Goal: Task Accomplishment & Management: Use online tool/utility

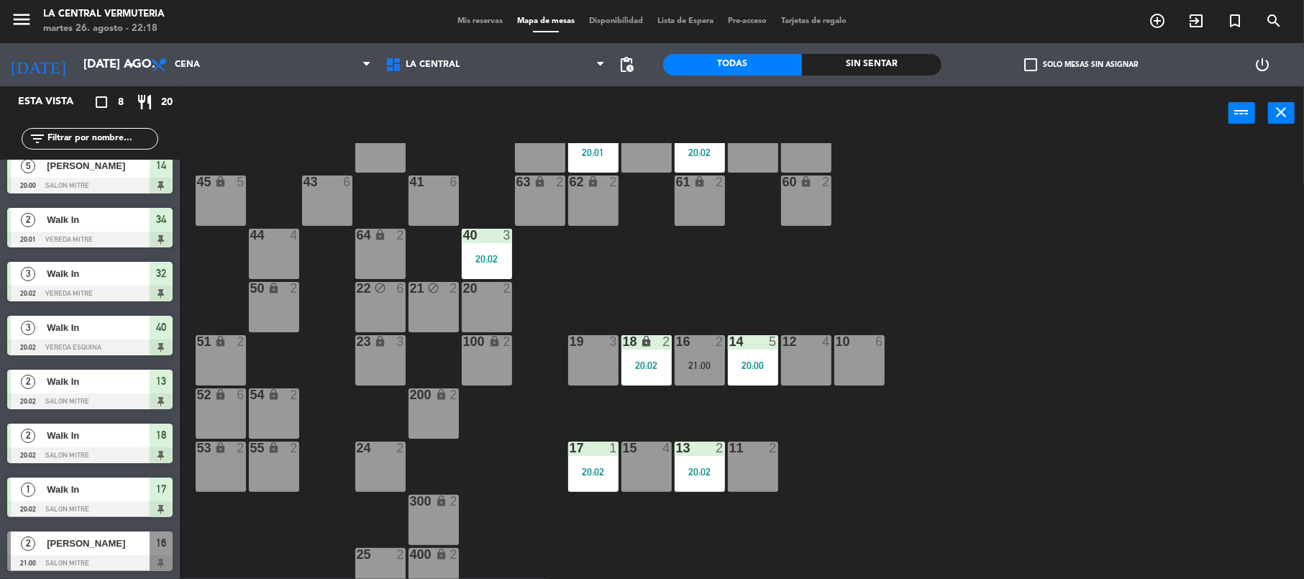
scroll to position [64, 0]
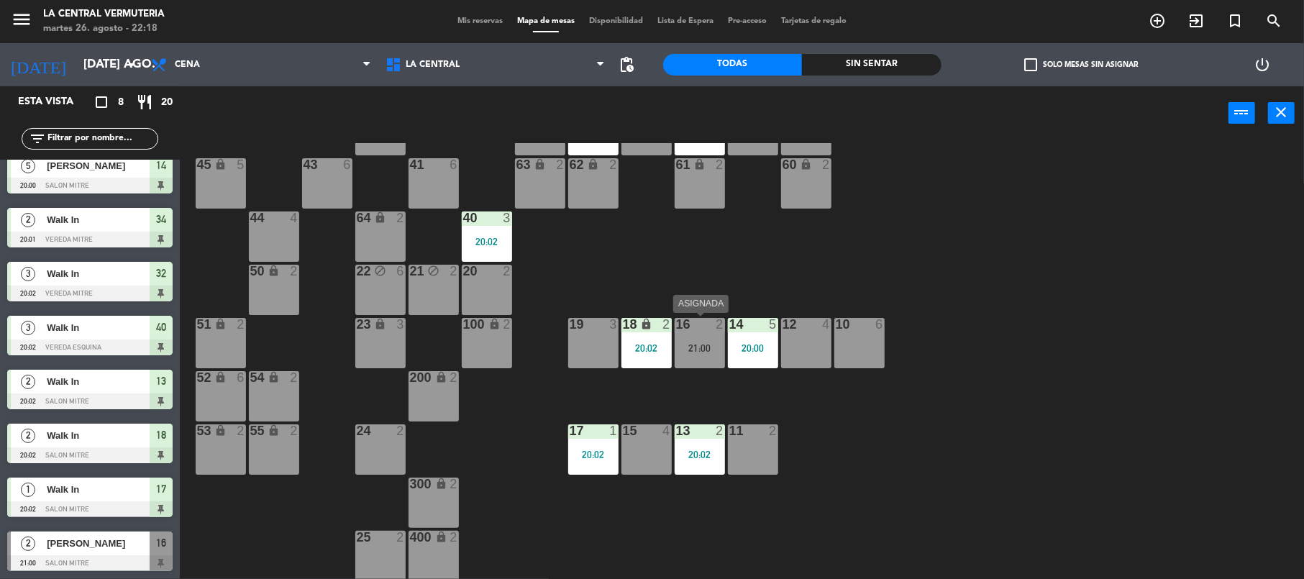
click at [687, 352] on div "21:00" at bounding box center [700, 348] width 50 height 10
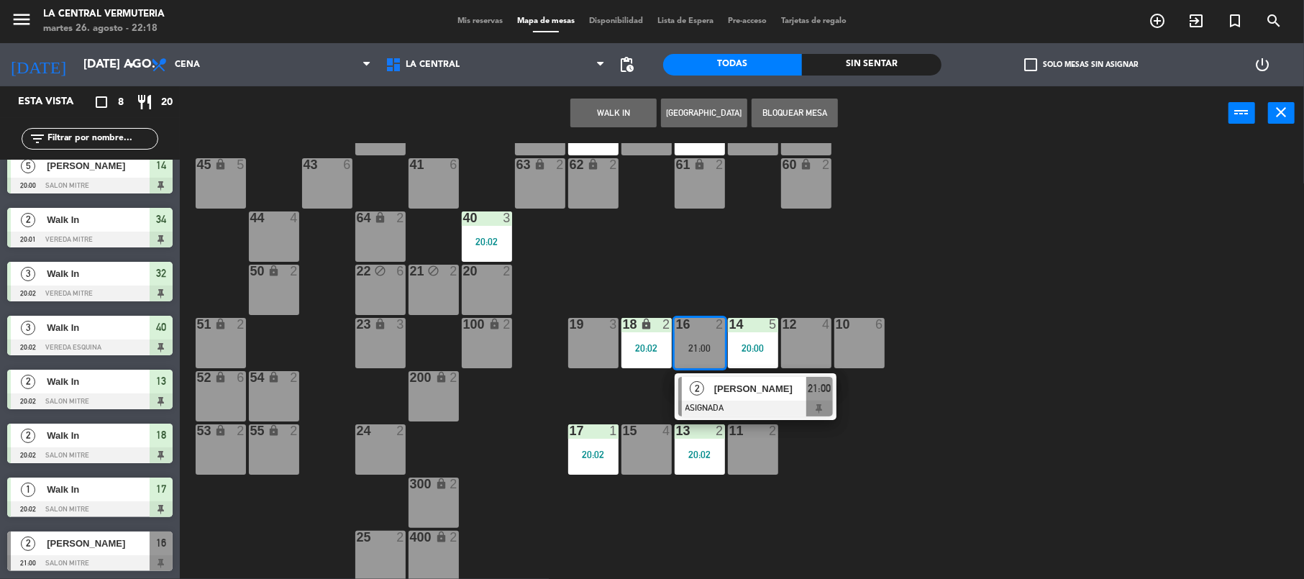
click at [1043, 364] on div "42 lock 6 35 lock 6 34 2 20:01 33 6 32 3 20:02 31 6 30 6 43 6 41 6 60 lock 2 61…" at bounding box center [748, 361] width 1111 height 436
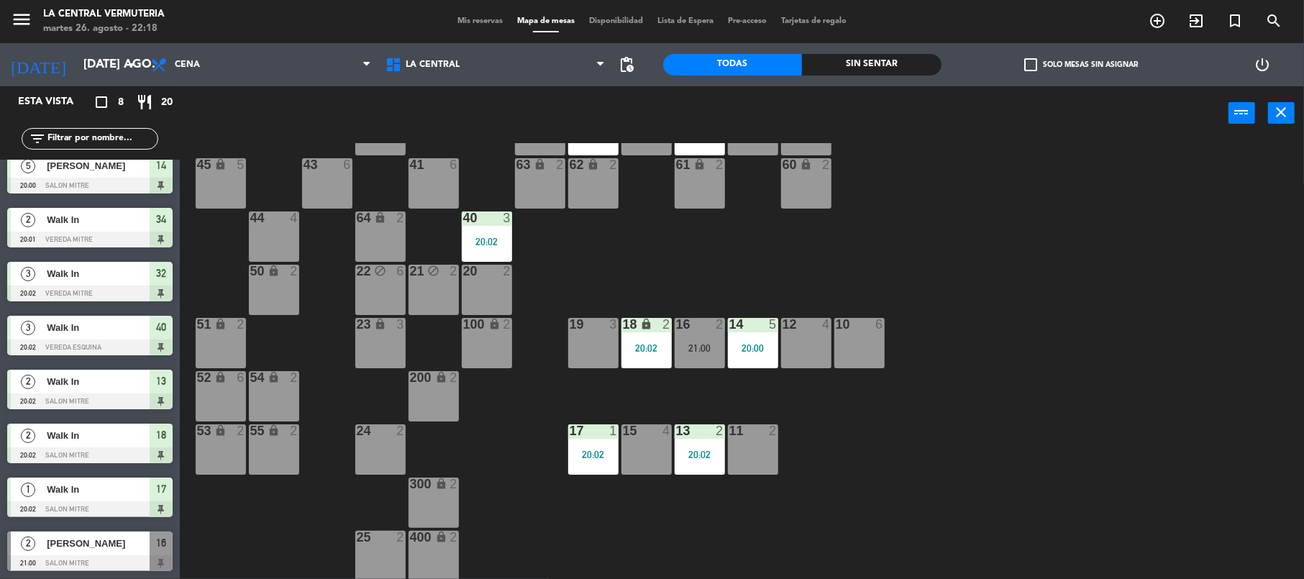
scroll to position [0, 0]
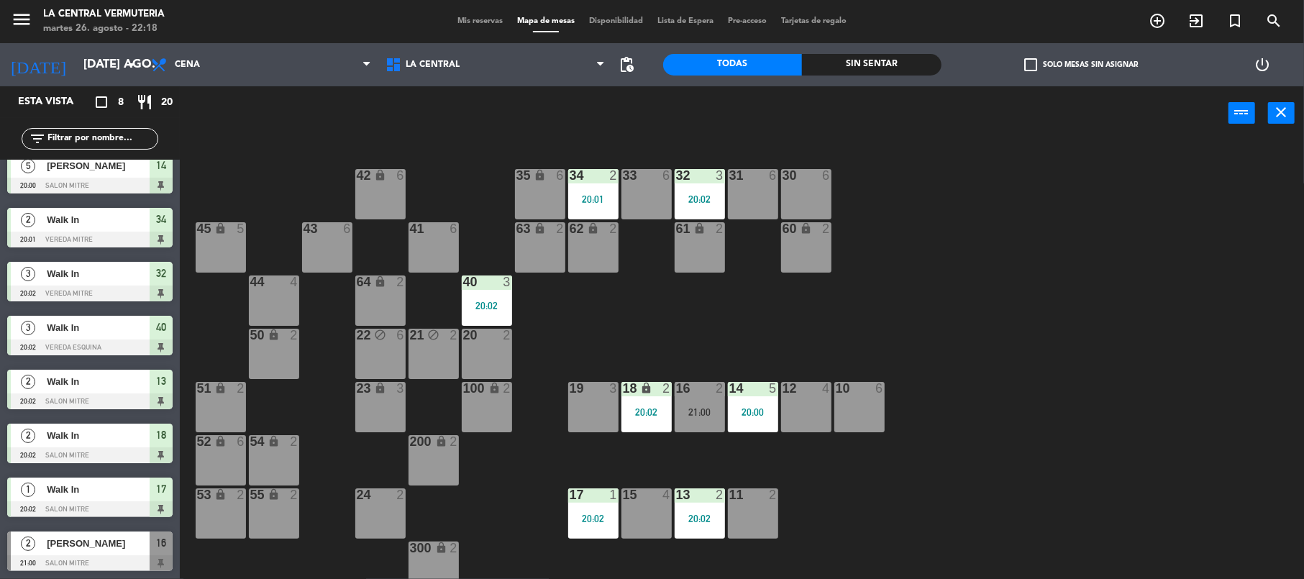
click at [599, 196] on div "20:01" at bounding box center [593, 199] width 50 height 10
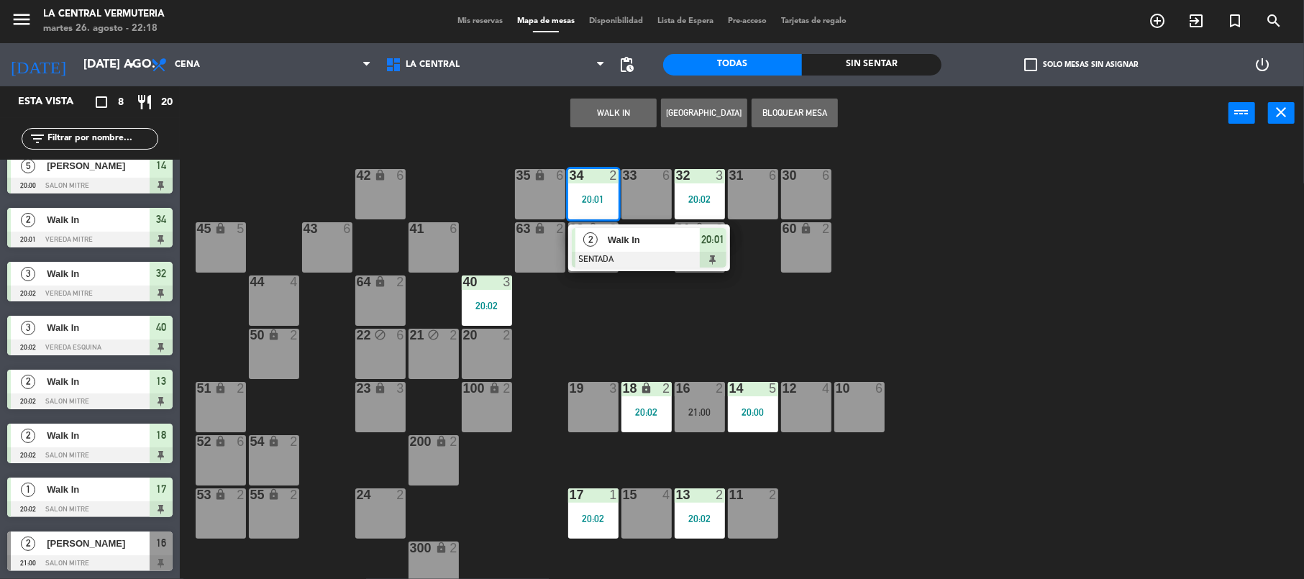
click at [603, 237] on div "2" at bounding box center [590, 240] width 31 height 24
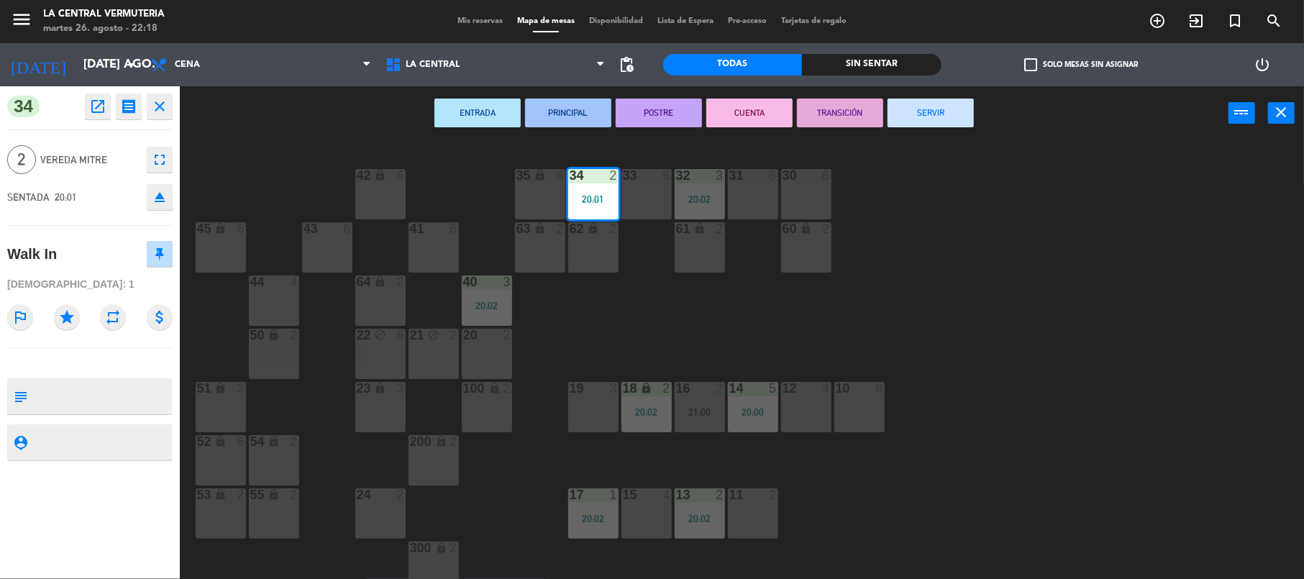
click at [975, 106] on div "ENTRADA PRINCIPAL POSTRE CUENTA TRANSICIÓN SERVIR power_input close" at bounding box center [704, 113] width 1048 height 55
click at [964, 109] on button "SERVIR" at bounding box center [930, 113] width 86 height 29
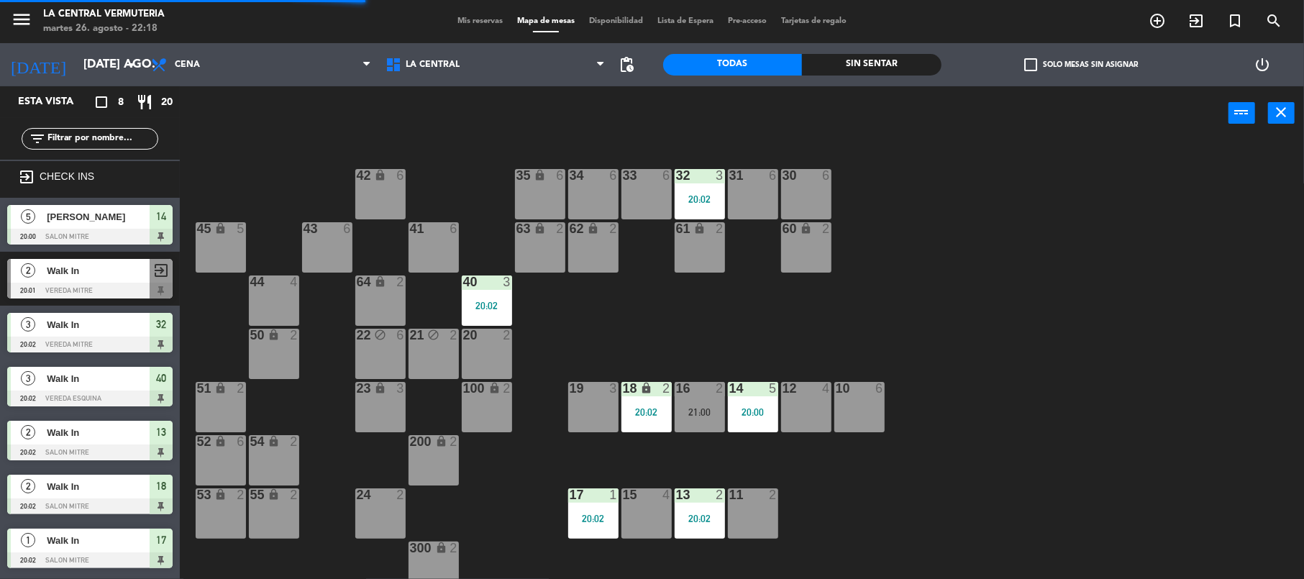
click at [657, 171] on div at bounding box center [646, 175] width 24 height 13
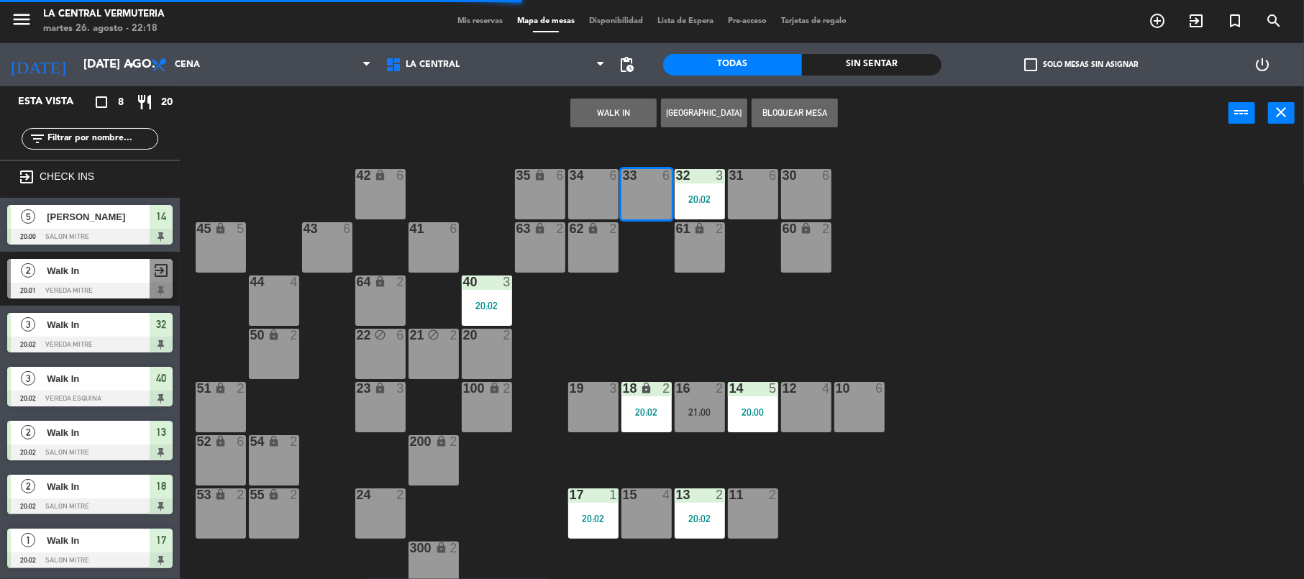
click at [587, 111] on button "WALK IN" at bounding box center [613, 113] width 86 height 29
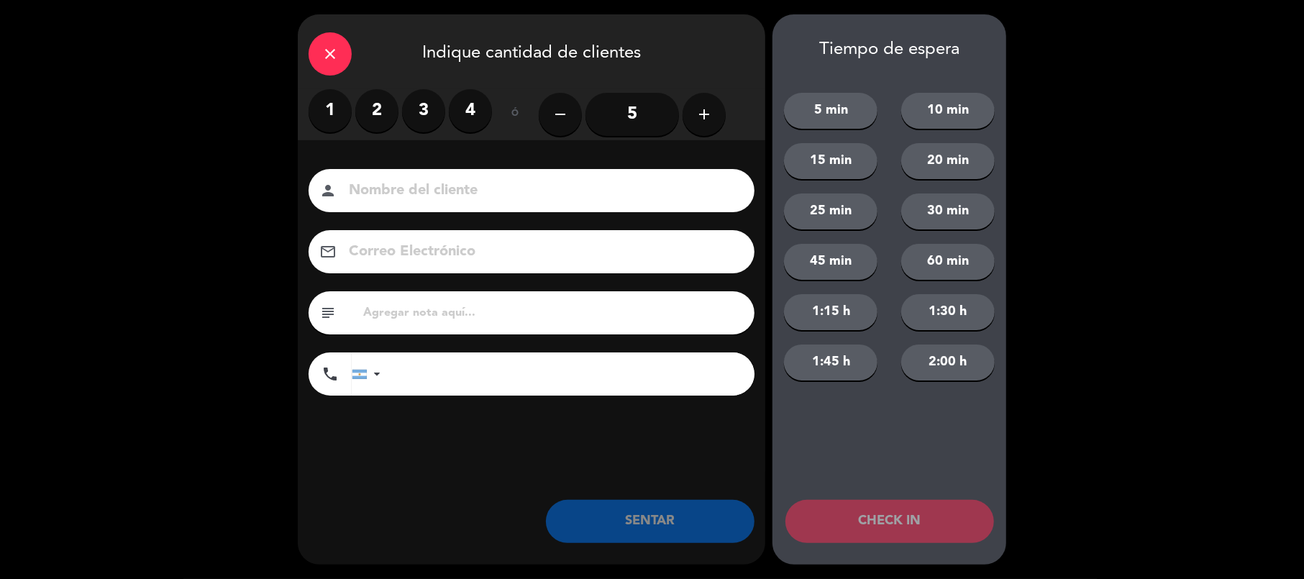
click at [384, 101] on label "2" at bounding box center [376, 110] width 43 height 43
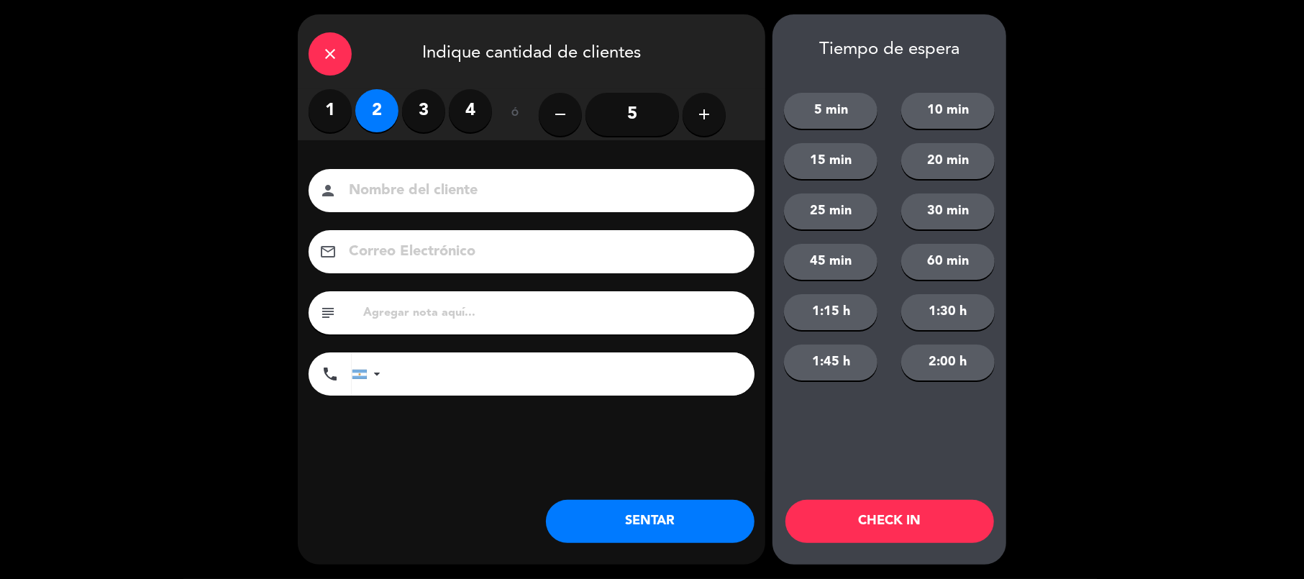
click at [611, 529] on button "SENTAR" at bounding box center [650, 521] width 209 height 43
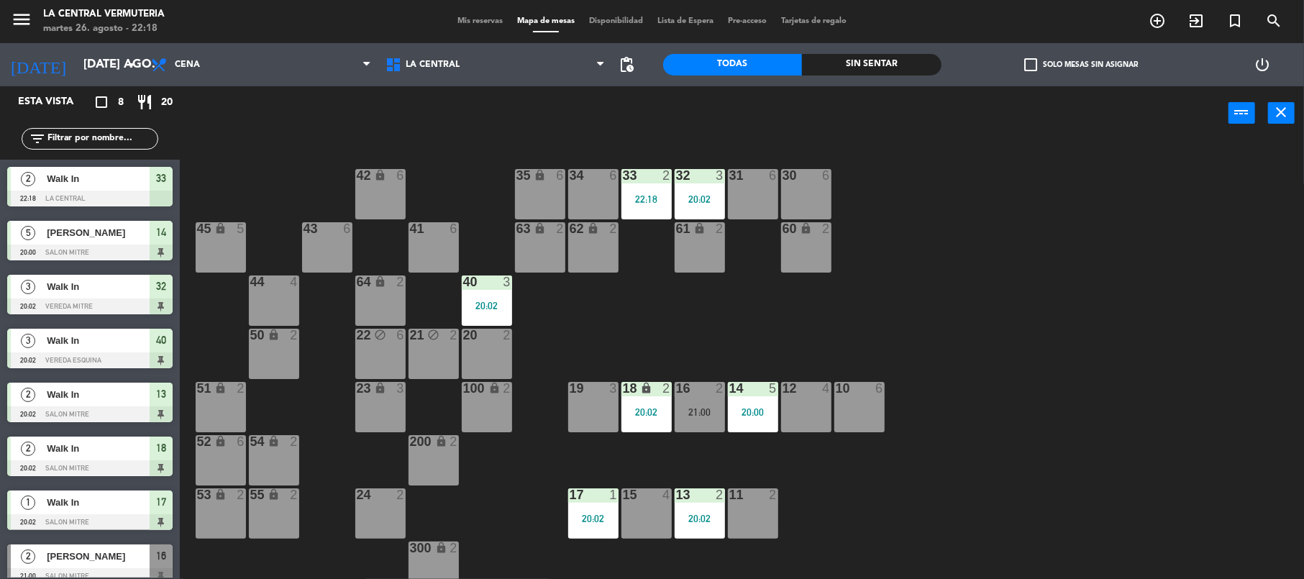
click at [588, 197] on div "34 6" at bounding box center [593, 194] width 50 height 50
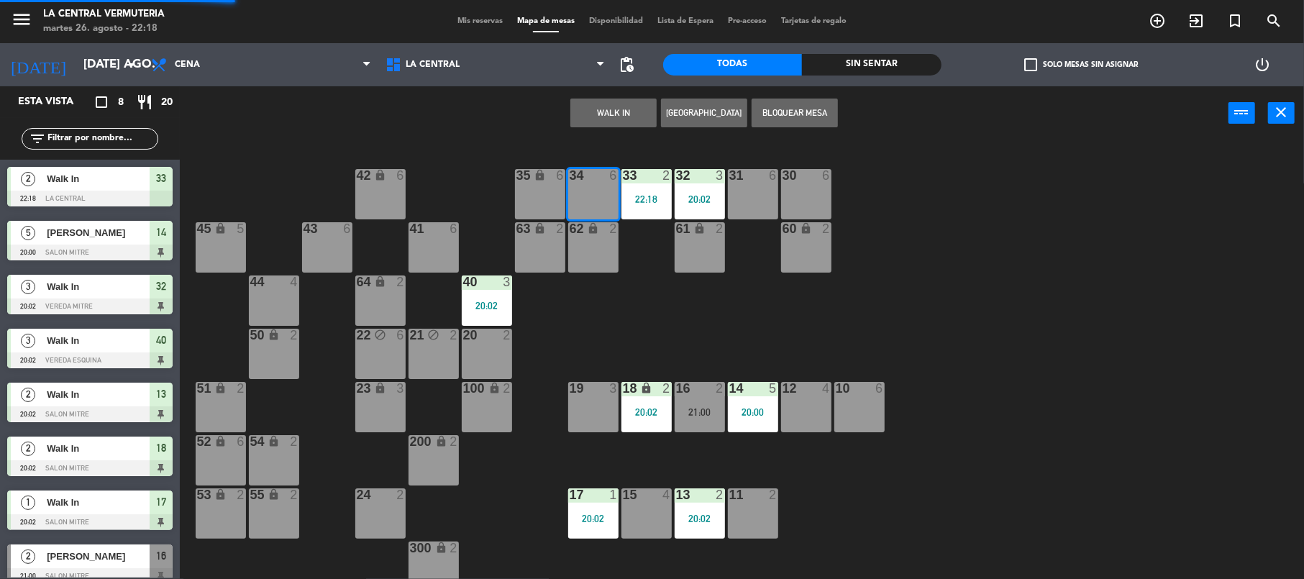
click at [607, 104] on button "WALK IN" at bounding box center [613, 113] width 86 height 29
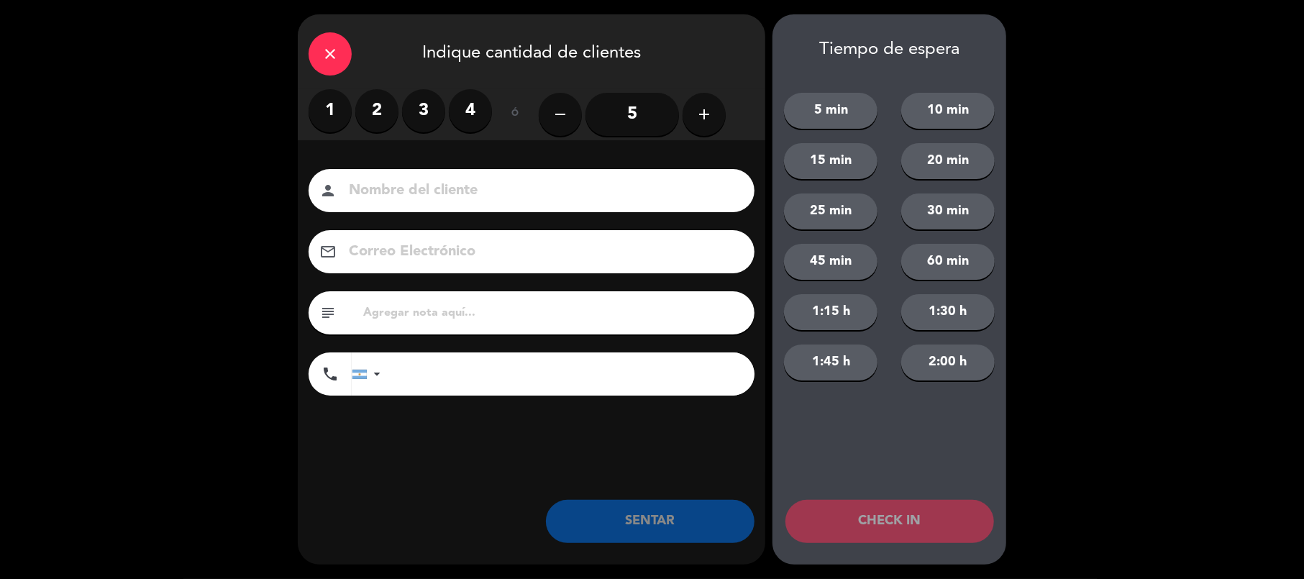
click at [406, 119] on label "3" at bounding box center [423, 110] width 43 height 43
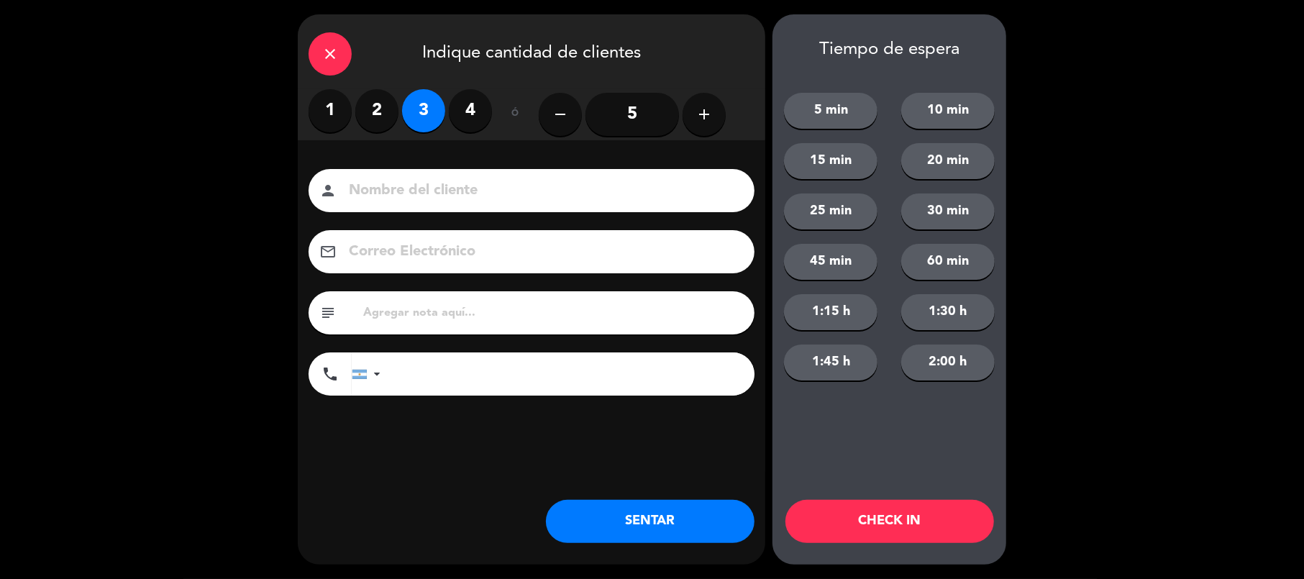
click at [381, 119] on label "2" at bounding box center [376, 110] width 43 height 43
click at [591, 513] on button "SENTAR" at bounding box center [650, 521] width 209 height 43
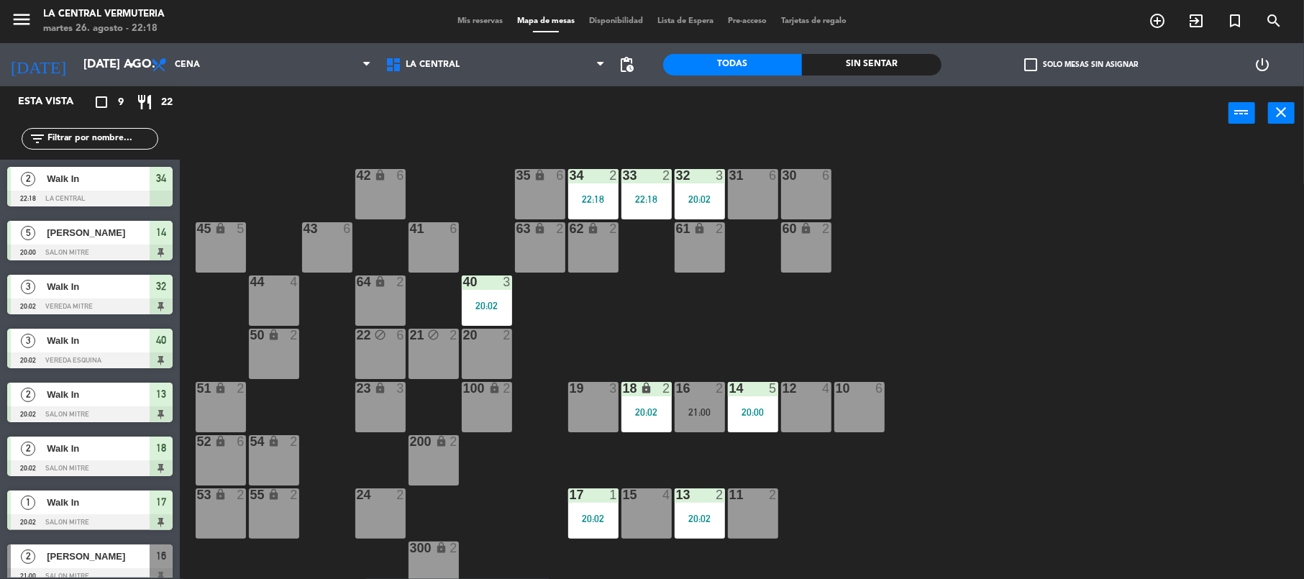
click at [517, 178] on div "35" at bounding box center [516, 175] width 1 height 13
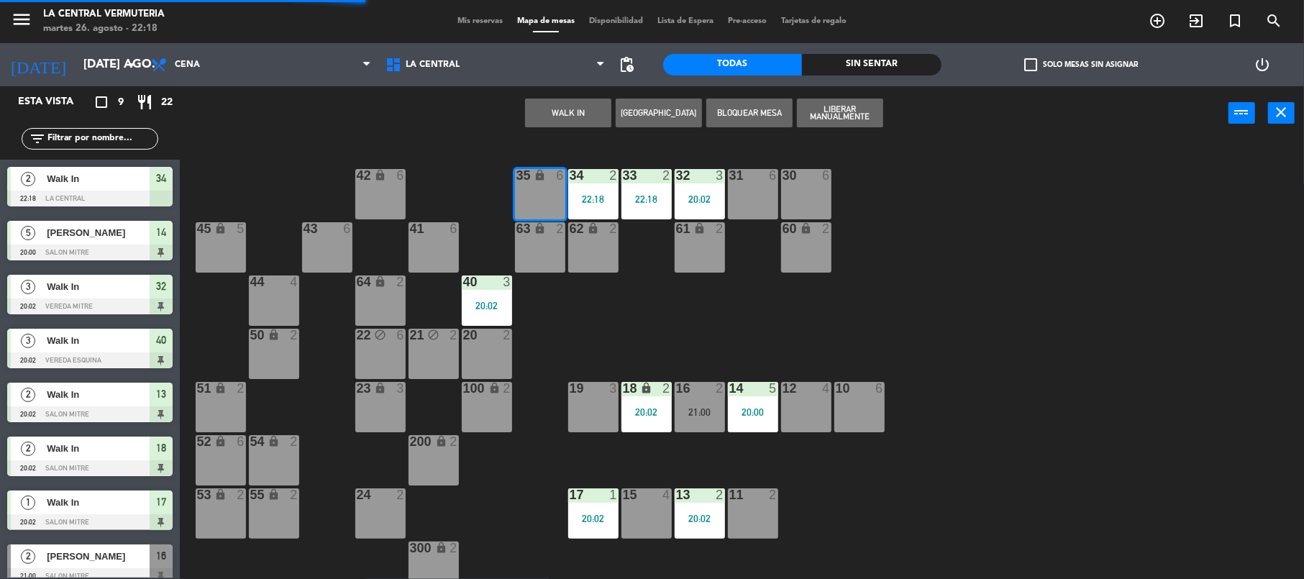
click at [548, 102] on button "WALK IN" at bounding box center [568, 113] width 86 height 29
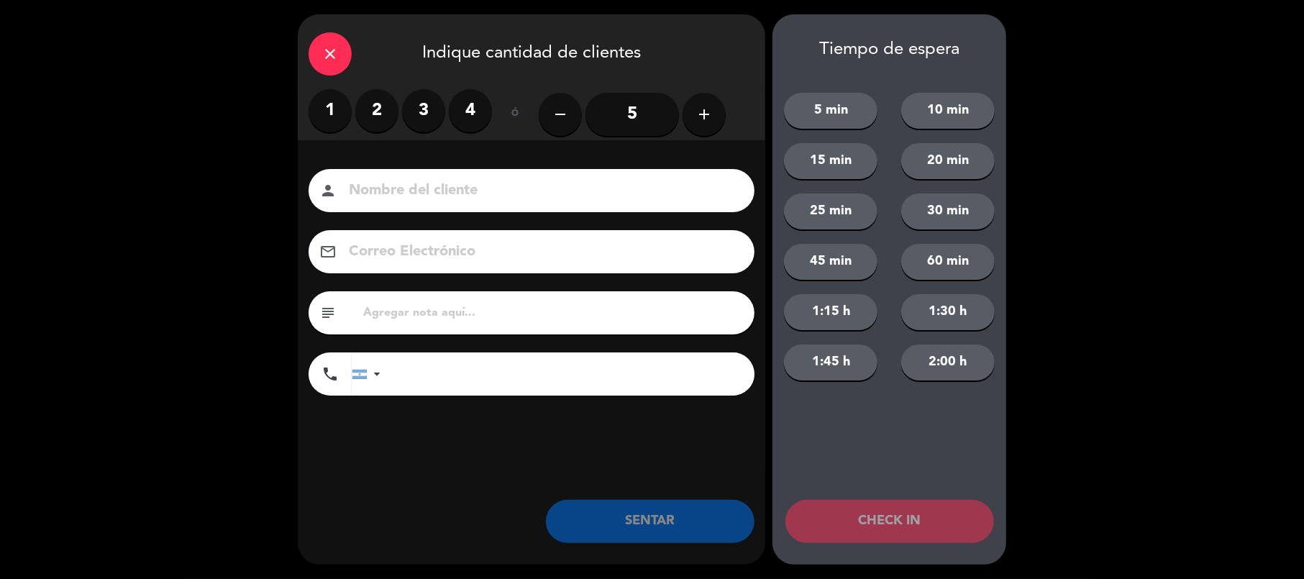
click at [421, 113] on label "3" at bounding box center [423, 110] width 43 height 43
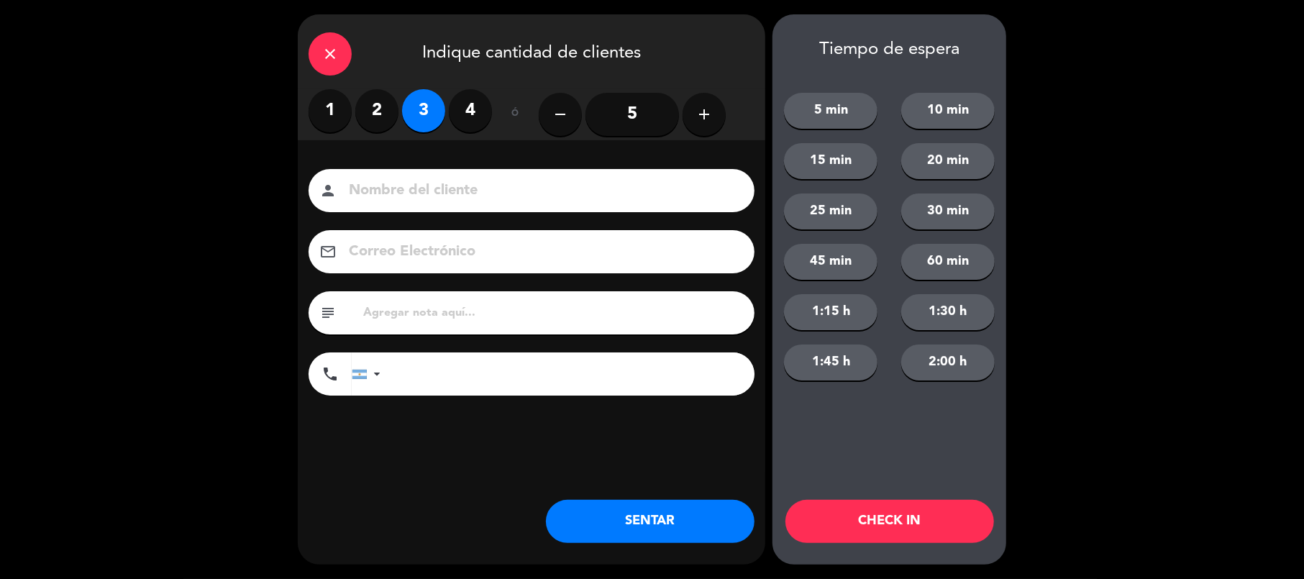
click at [639, 524] on button "SENTAR" at bounding box center [650, 521] width 209 height 43
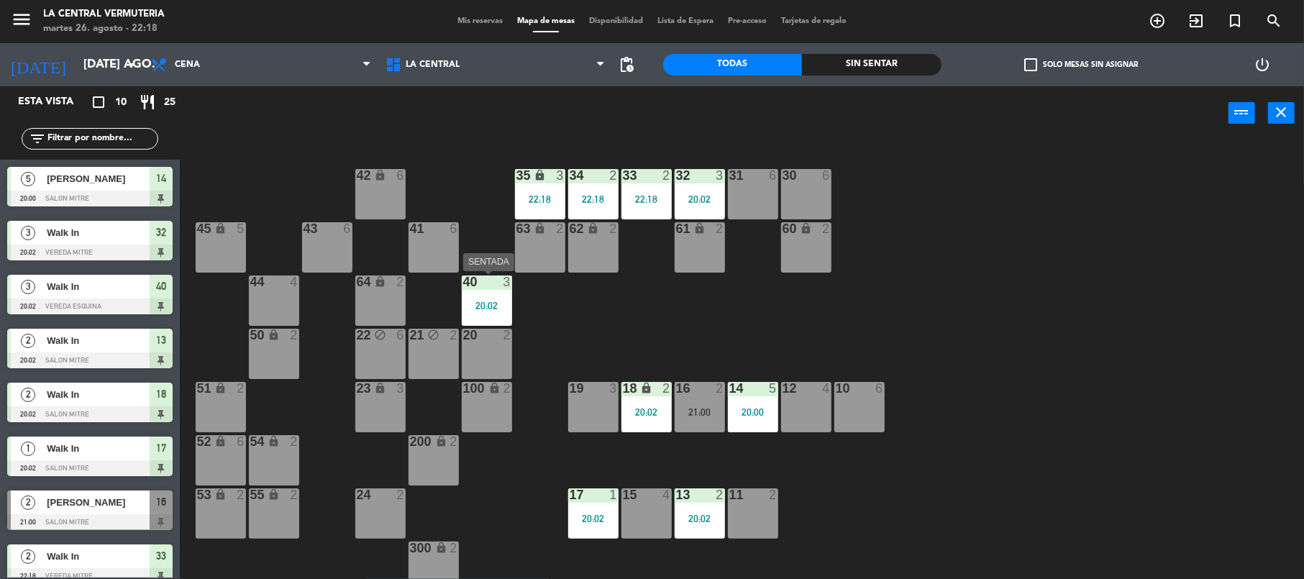
click at [496, 301] on div "20:02" at bounding box center [487, 306] width 50 height 10
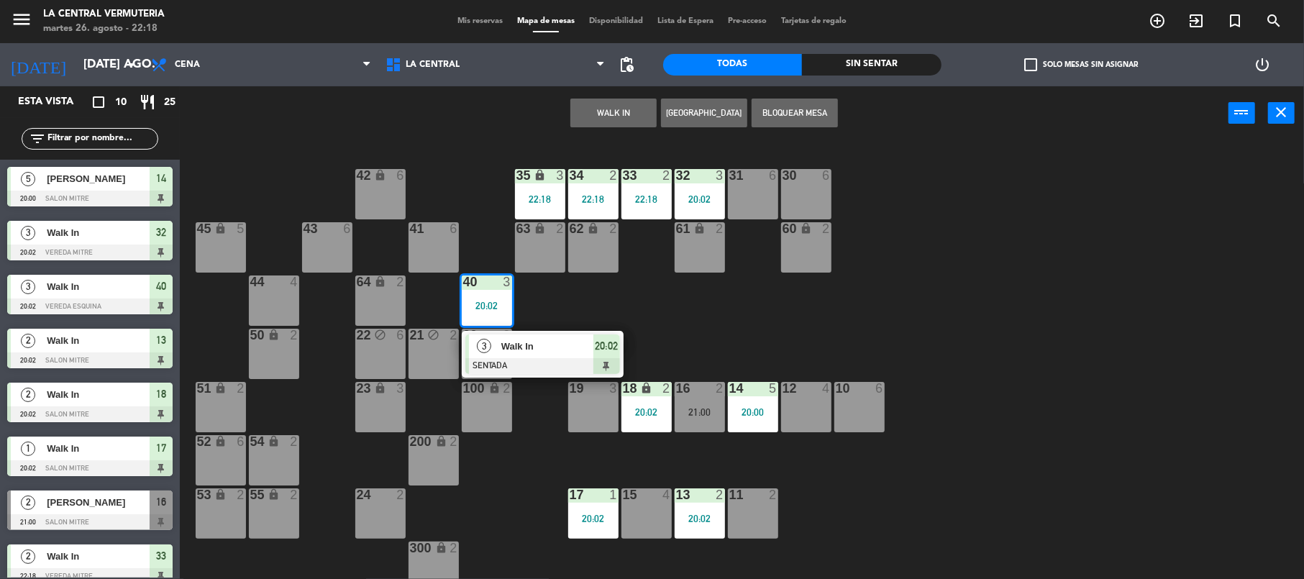
click at [508, 342] on span "Walk In" at bounding box center [547, 346] width 92 height 15
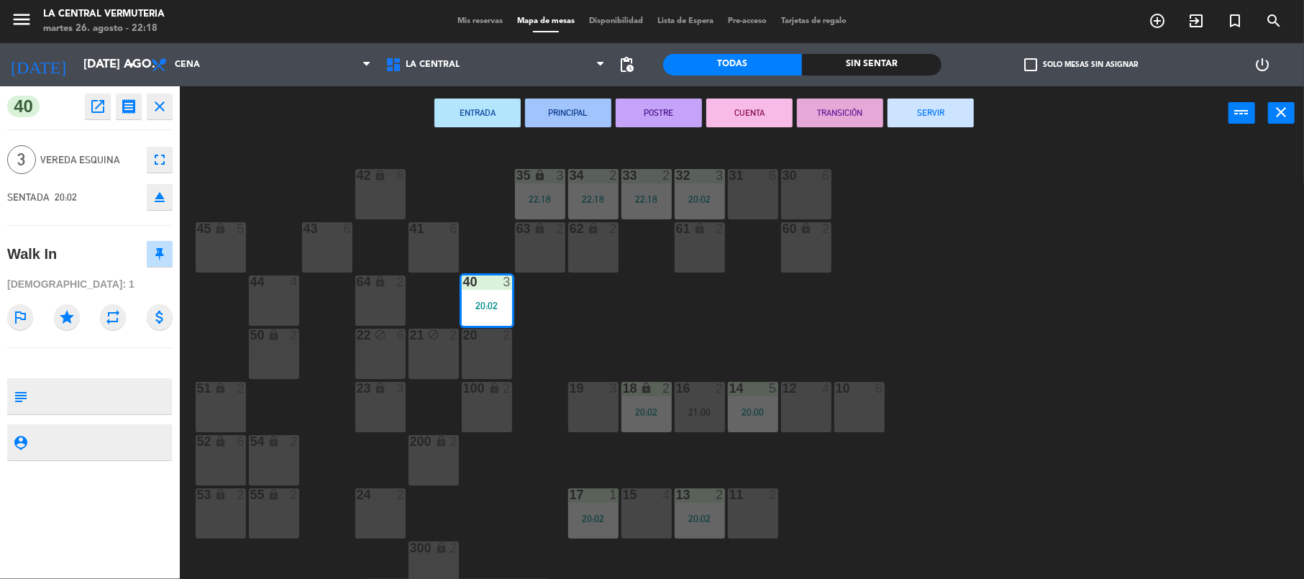
click at [918, 124] on button "SERVIR" at bounding box center [930, 113] width 86 height 29
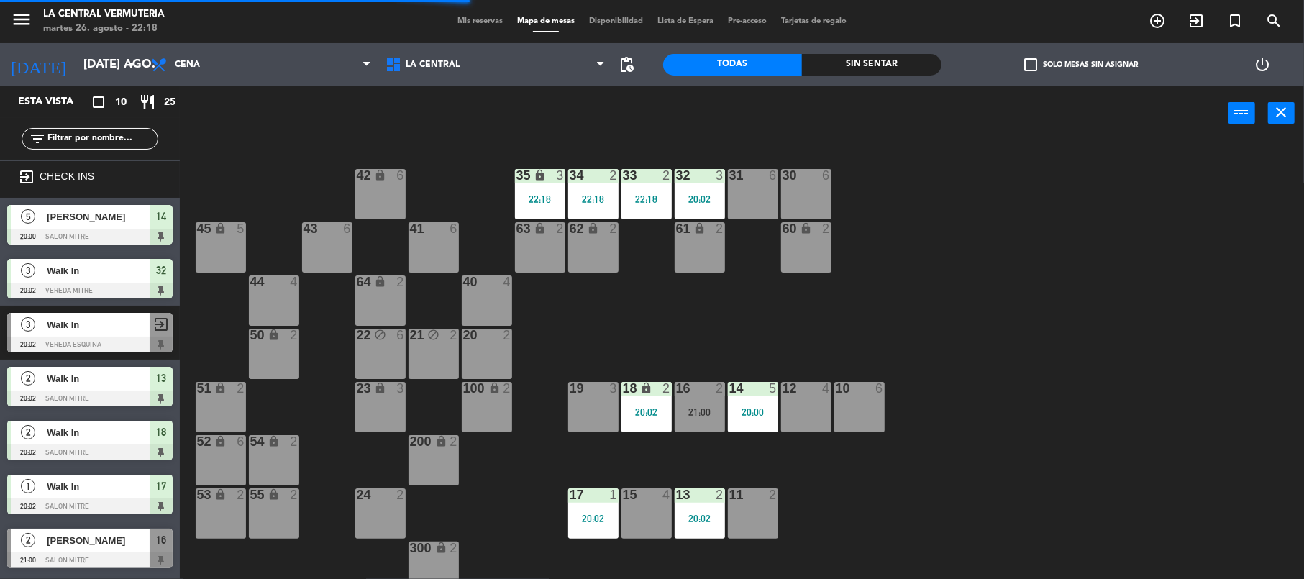
click at [605, 248] on div "62 lock 2" at bounding box center [593, 247] width 50 height 50
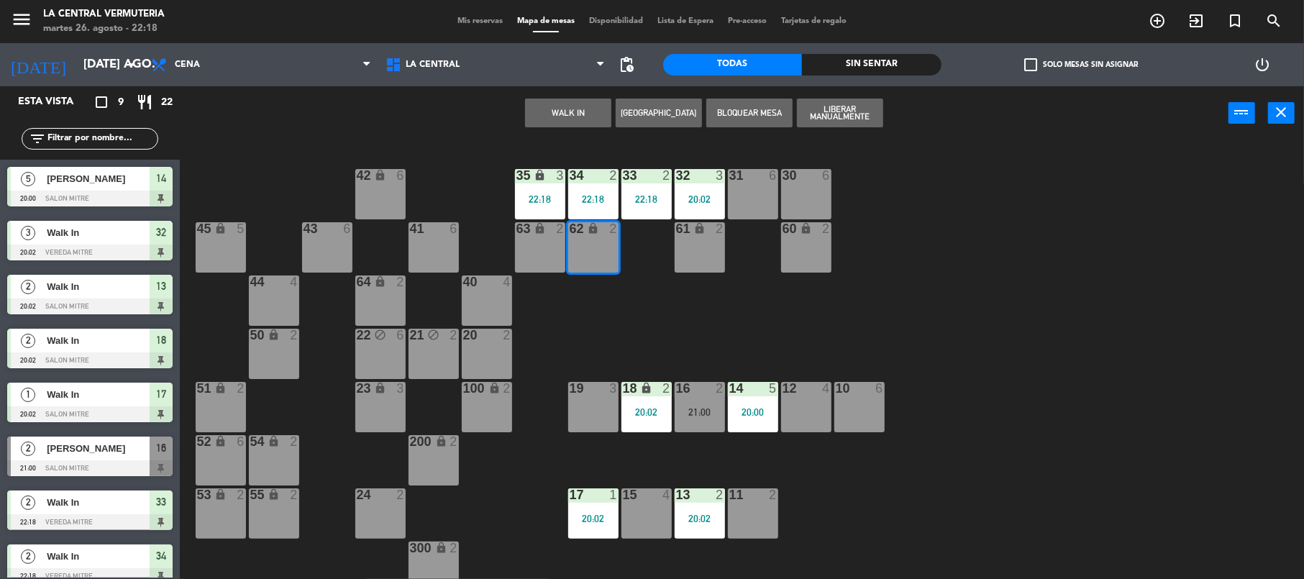
click at [554, 104] on button "WALK IN" at bounding box center [568, 113] width 86 height 29
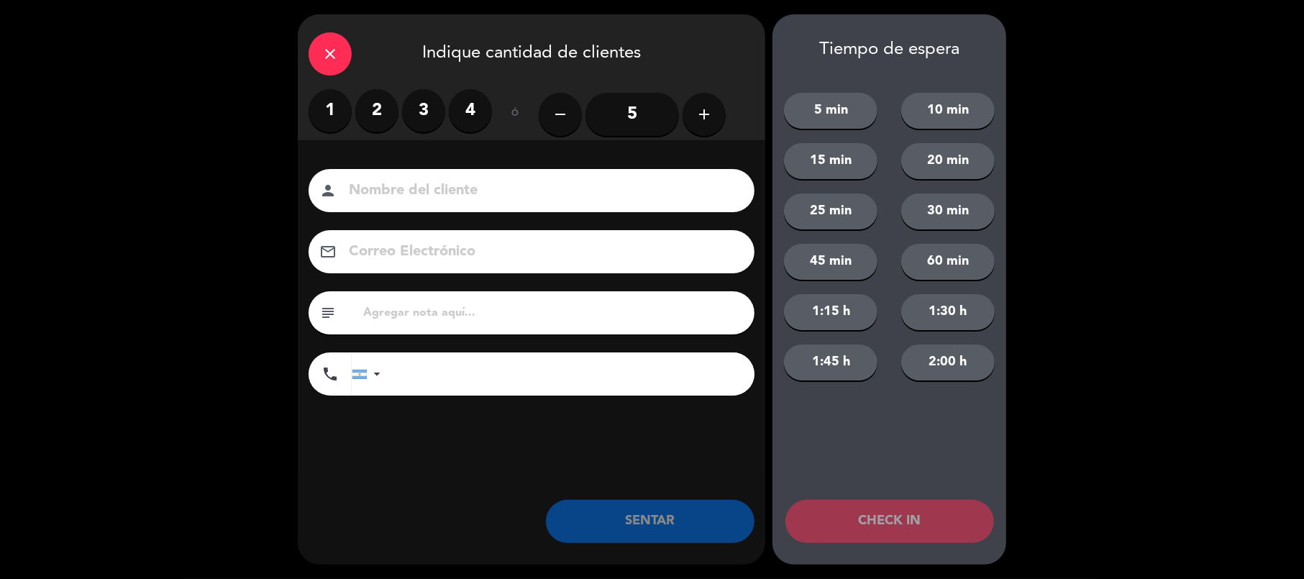
click at [380, 109] on label "2" at bounding box center [376, 110] width 43 height 43
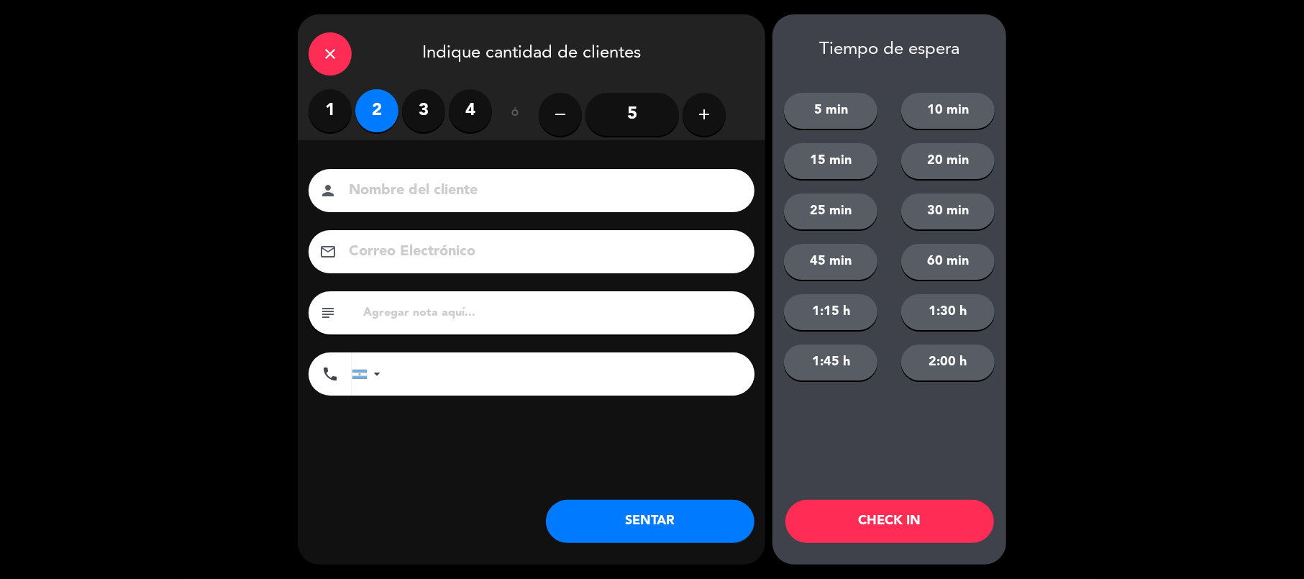
click at [587, 518] on button "SENTAR" at bounding box center [650, 521] width 209 height 43
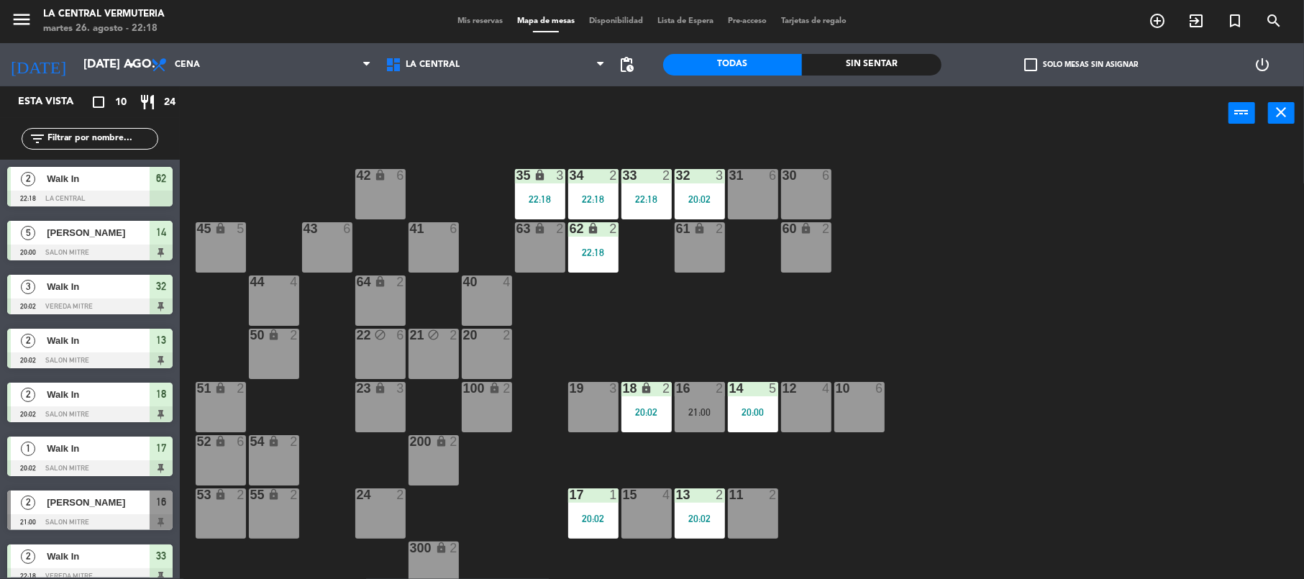
click at [758, 410] on div "20:00" at bounding box center [753, 412] width 50 height 10
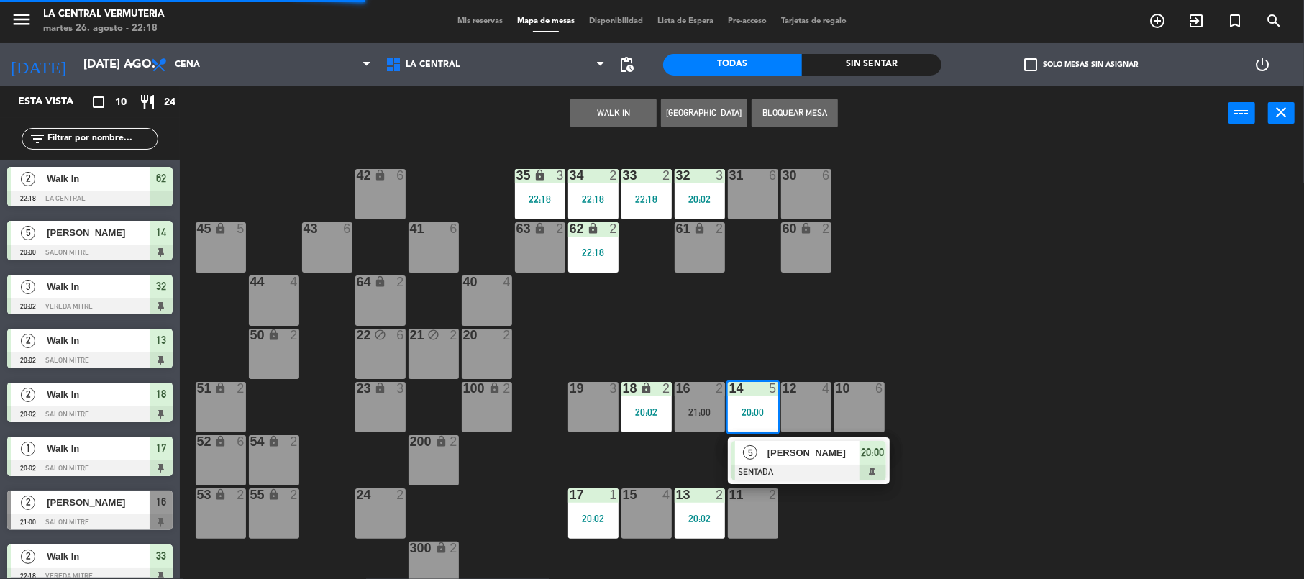
click at [767, 457] on span "[PERSON_NAME]" at bounding box center [813, 452] width 92 height 15
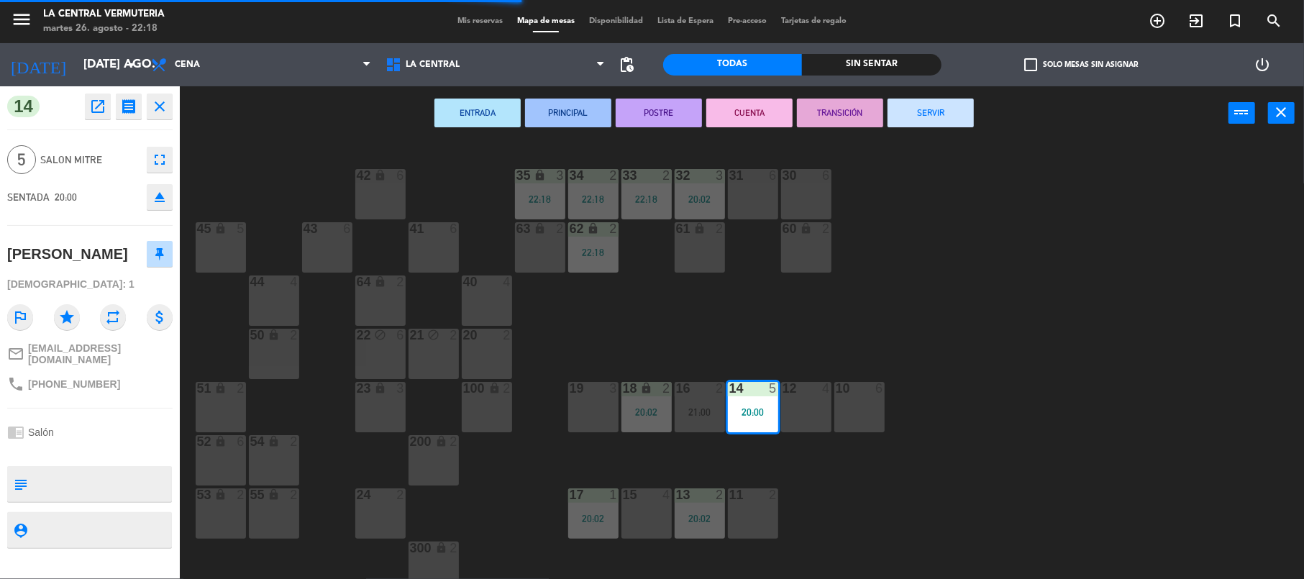
click at [926, 122] on button "SERVIR" at bounding box center [930, 113] width 86 height 29
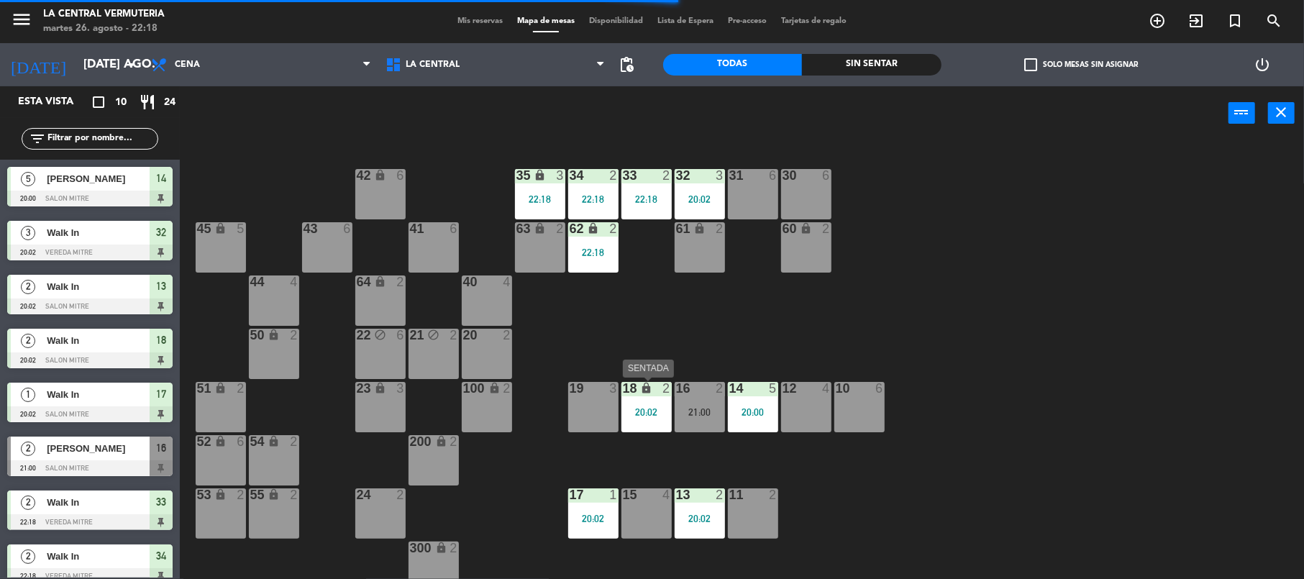
click at [649, 394] on div "lock" at bounding box center [646, 389] width 24 height 14
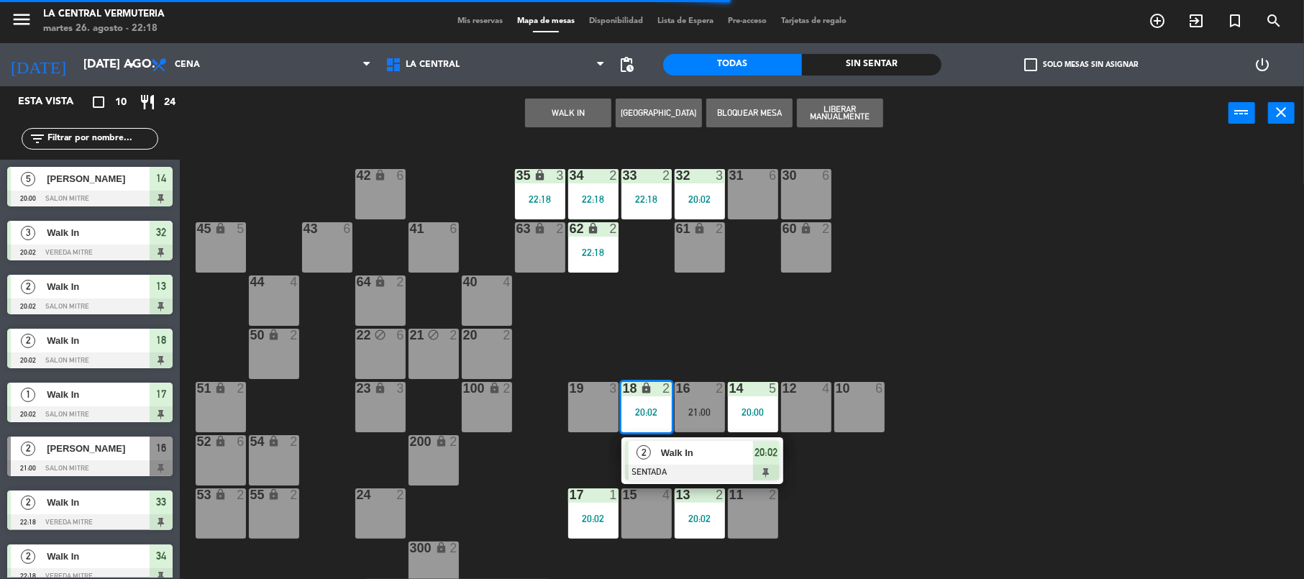
click at [685, 475] on div at bounding box center [702, 473] width 155 height 16
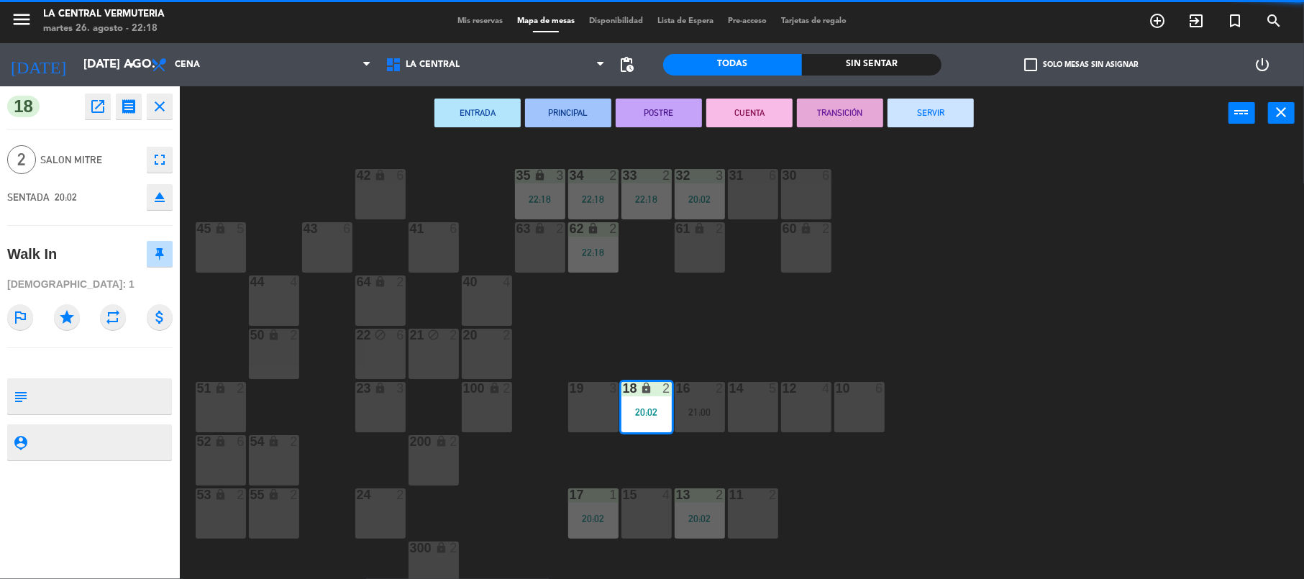
click at [965, 108] on button "SERVIR" at bounding box center [930, 113] width 86 height 29
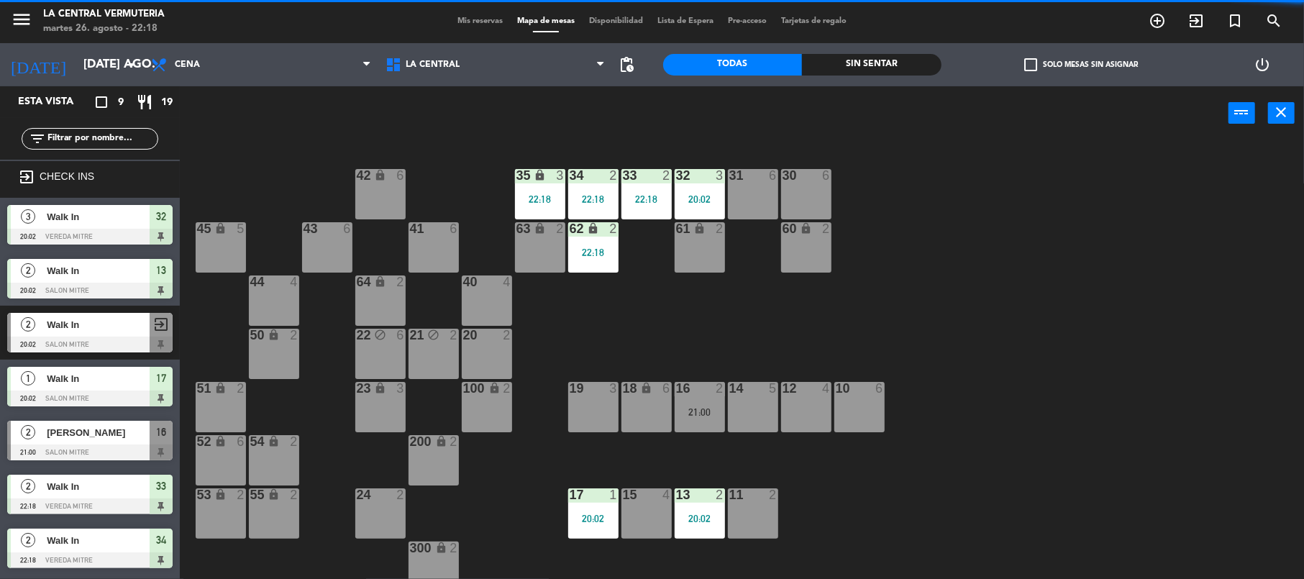
click at [714, 521] on div "20:02" at bounding box center [700, 518] width 50 height 10
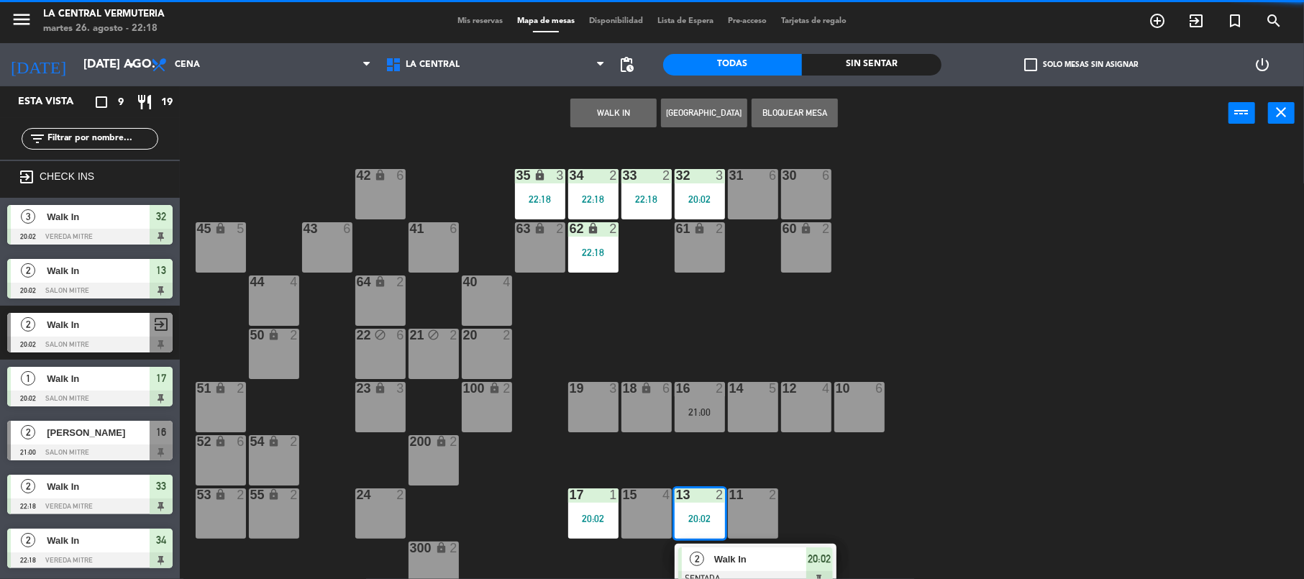
click at [728, 555] on span "Walk In" at bounding box center [760, 559] width 92 height 15
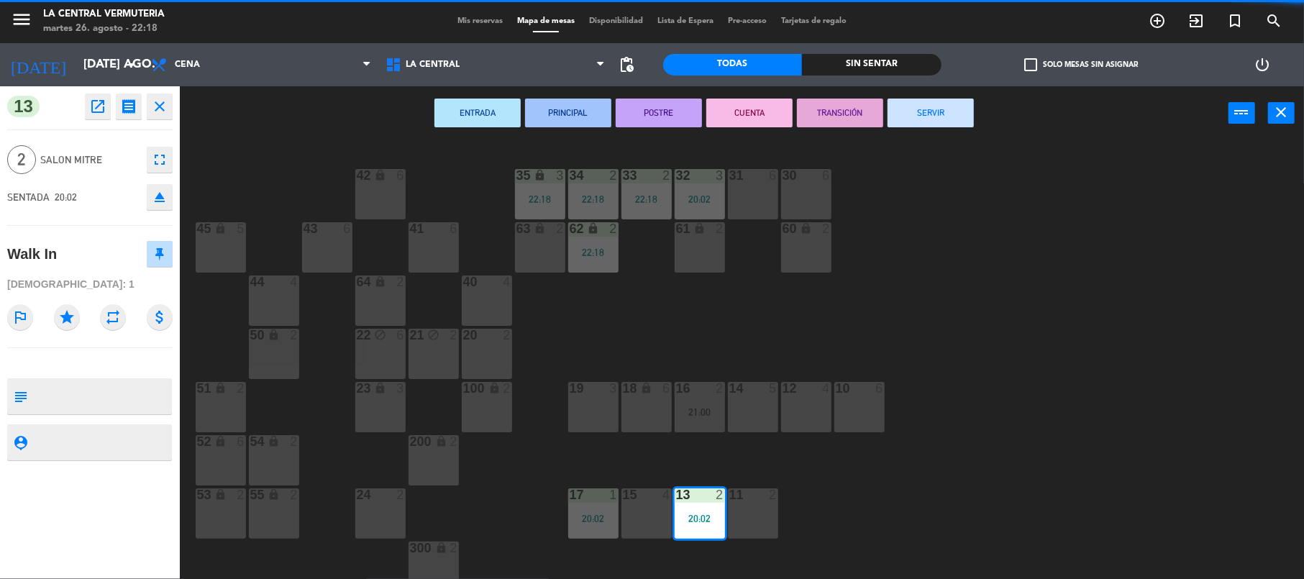
click at [938, 106] on button "SERVIR" at bounding box center [930, 113] width 86 height 29
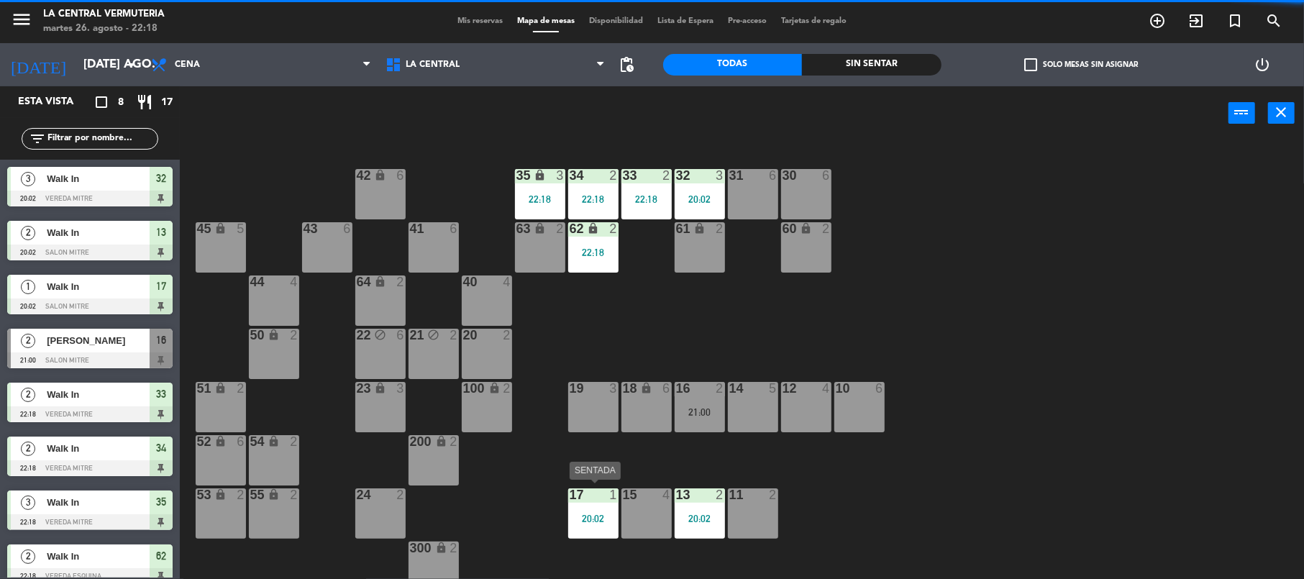
scroll to position [64, 0]
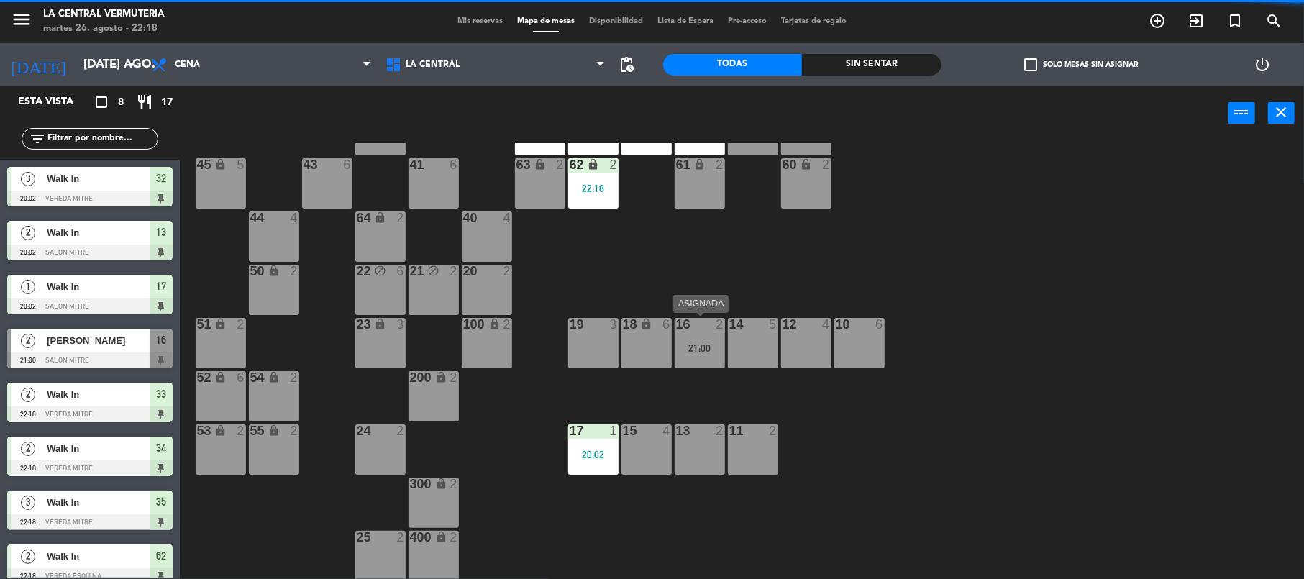
click at [685, 346] on div "21:00" at bounding box center [700, 348] width 50 height 10
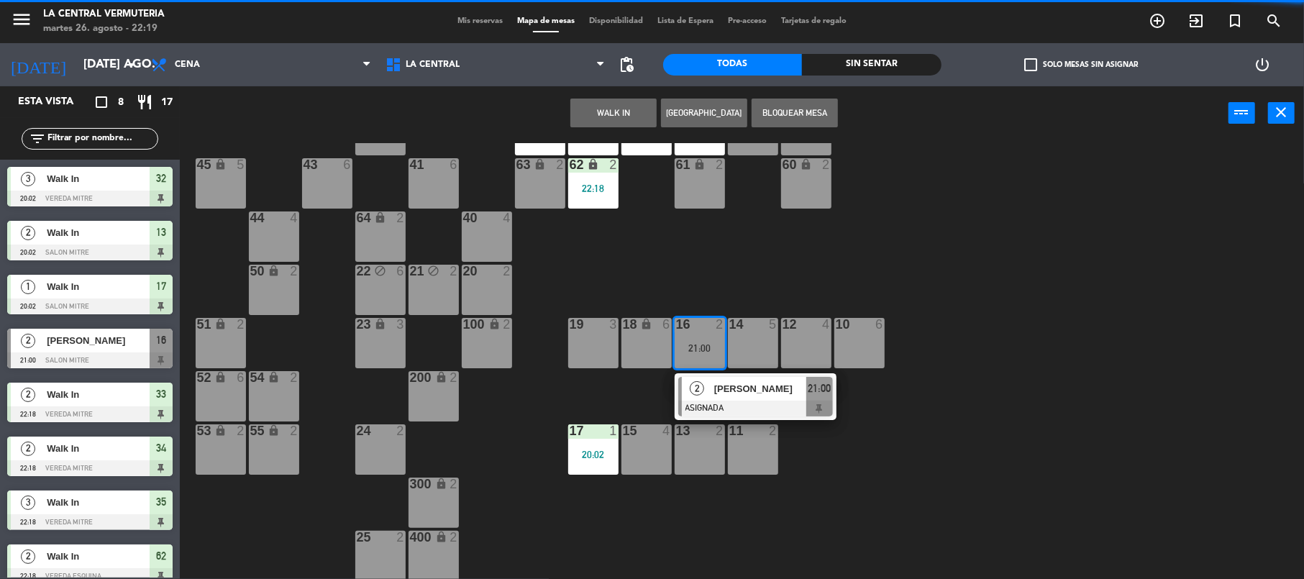
click at [693, 395] on div "2" at bounding box center [697, 389] width 31 height 24
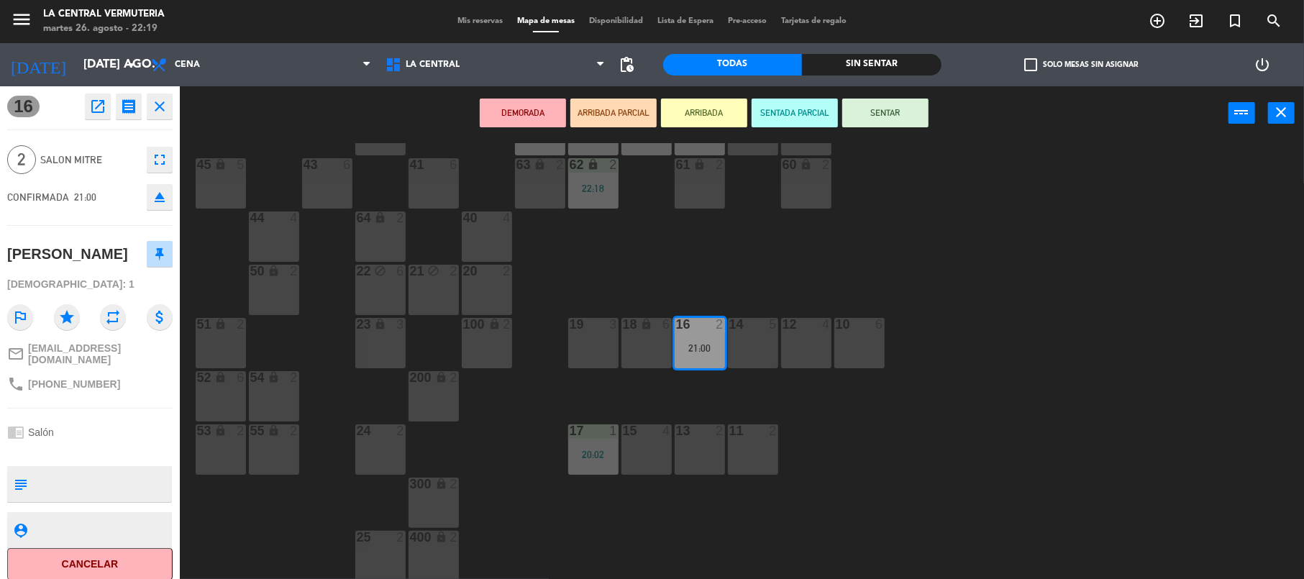
click at [883, 112] on button "SENTAR" at bounding box center [885, 113] width 86 height 29
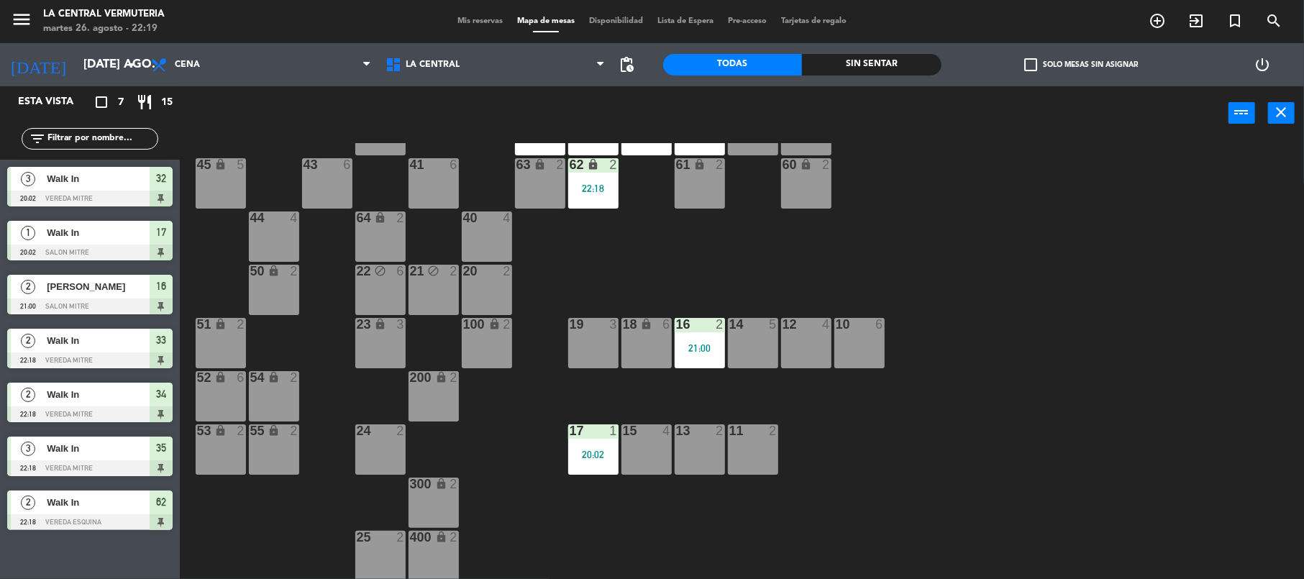
click at [593, 441] on div "17 1 20:02" at bounding box center [593, 449] width 50 height 50
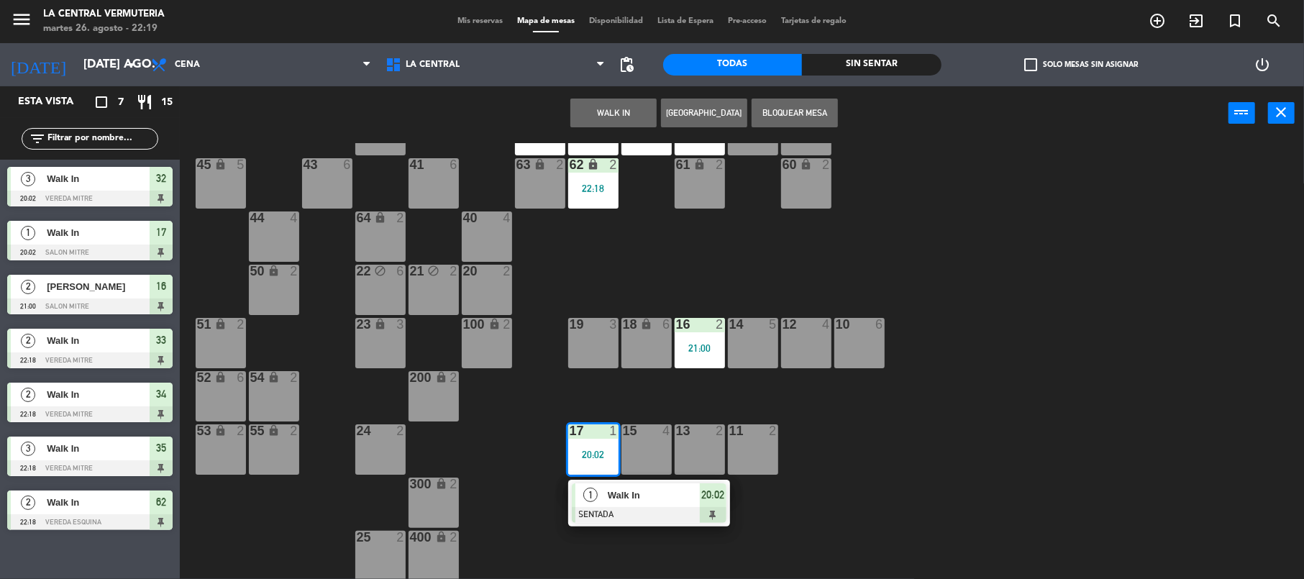
click at [605, 507] on div at bounding box center [649, 515] width 155 height 16
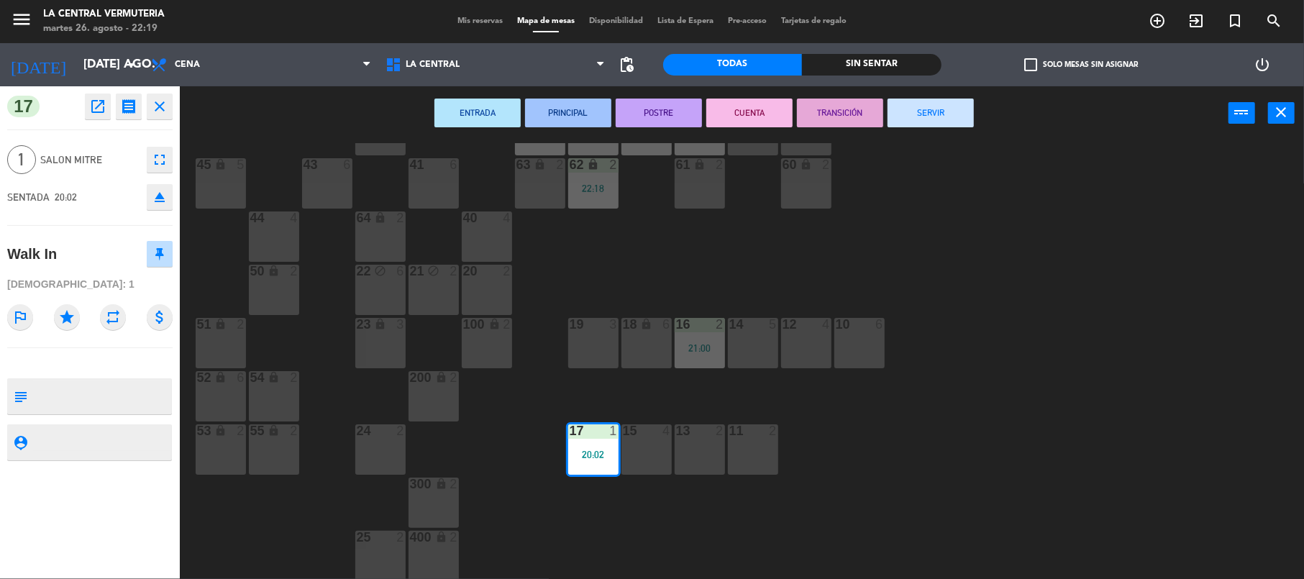
click at [925, 115] on button "SERVIR" at bounding box center [930, 113] width 86 height 29
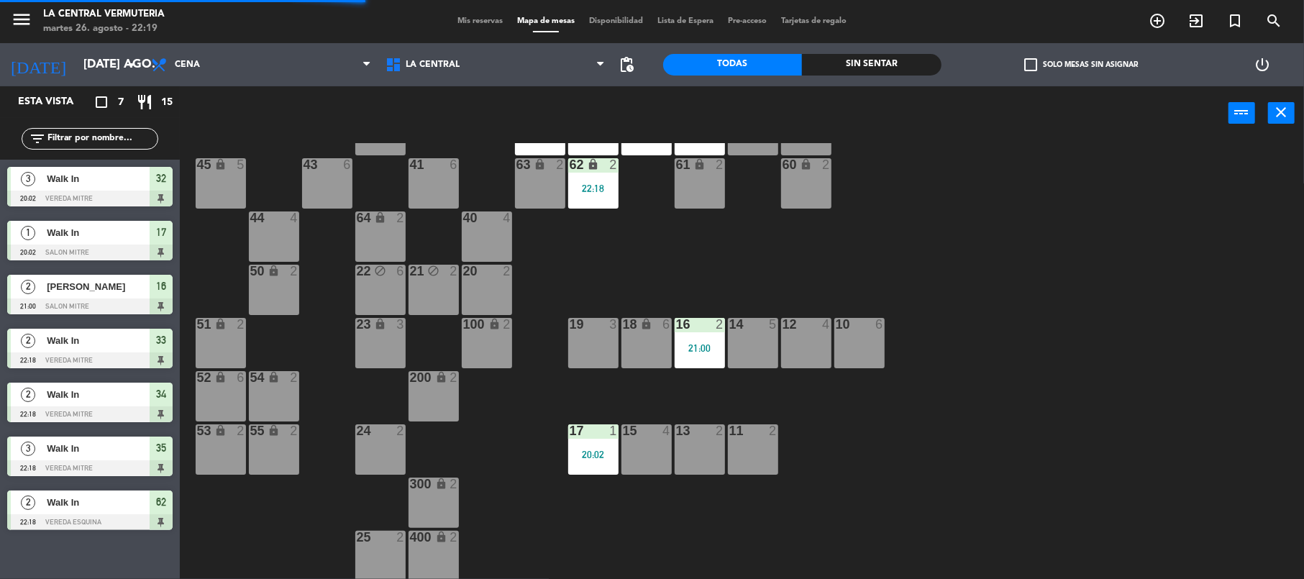
click at [645, 364] on div "18 lock 6" at bounding box center [646, 343] width 50 height 50
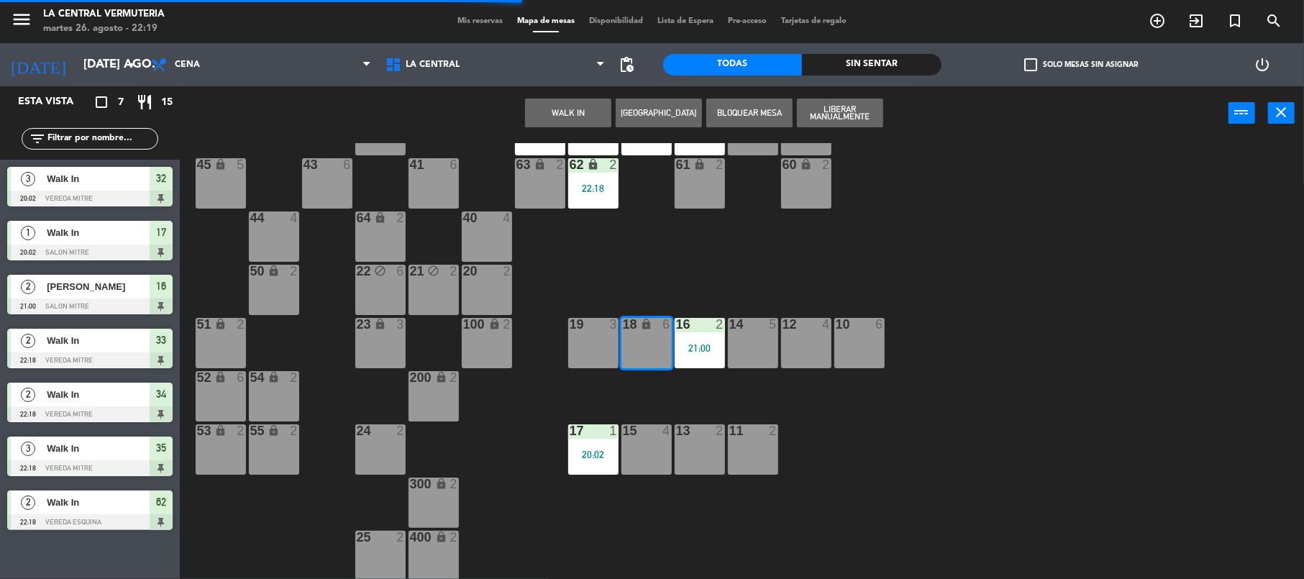
click at [728, 293] on div "42 lock 6 35 lock 3 22:18 34 2 22:18 33 2 22:18 32 3 20:02 31 6 30 6 43 6 41 6 …" at bounding box center [748, 361] width 1111 height 436
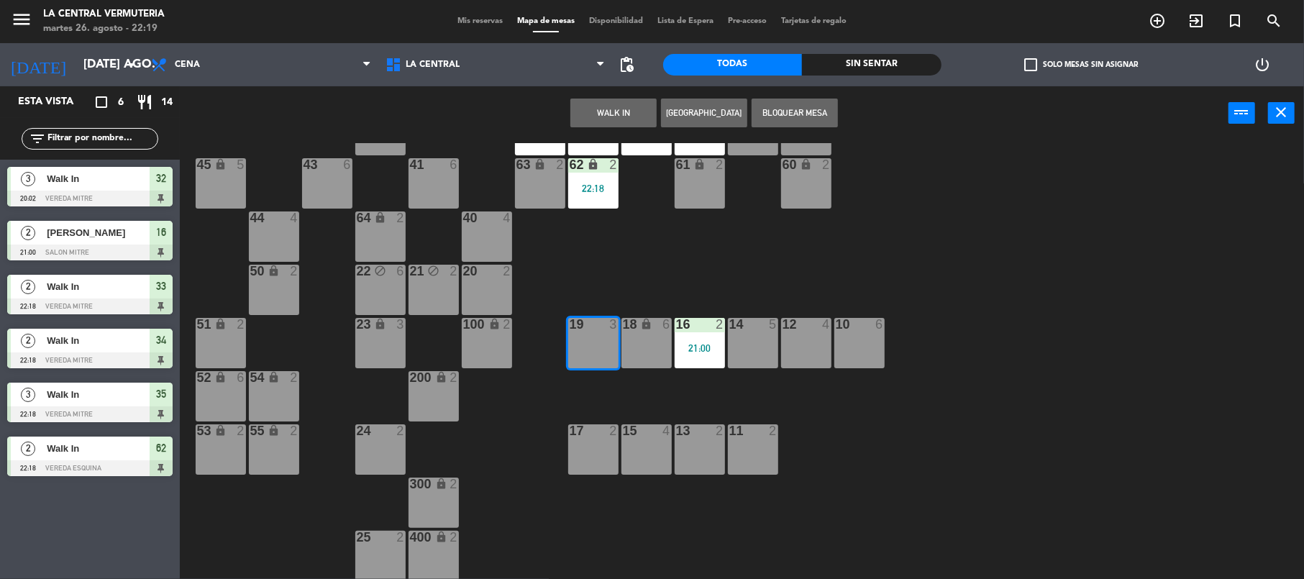
click at [608, 110] on button "WALK IN" at bounding box center [613, 113] width 86 height 29
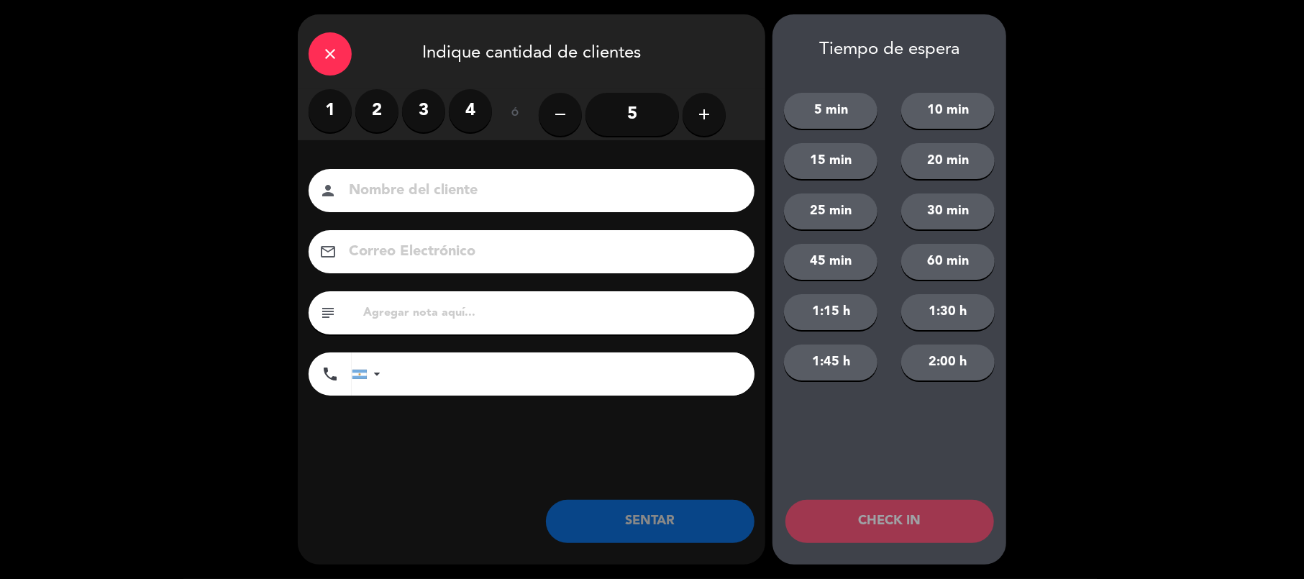
click at [375, 107] on label "2" at bounding box center [376, 110] width 43 height 43
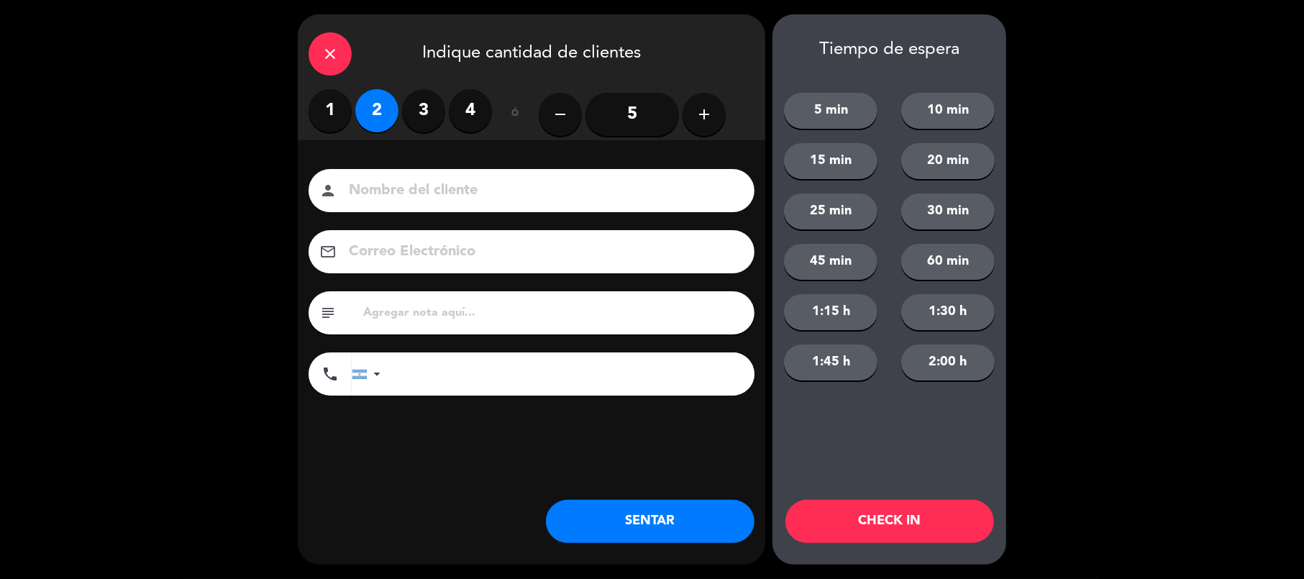
click at [649, 493] on div "close Indique cantidad de clientes 1 2 3 4 ó remove 5 add Nombre del cliente pe…" at bounding box center [531, 289] width 467 height 550
click at [653, 513] on button "SENTAR" at bounding box center [650, 521] width 209 height 43
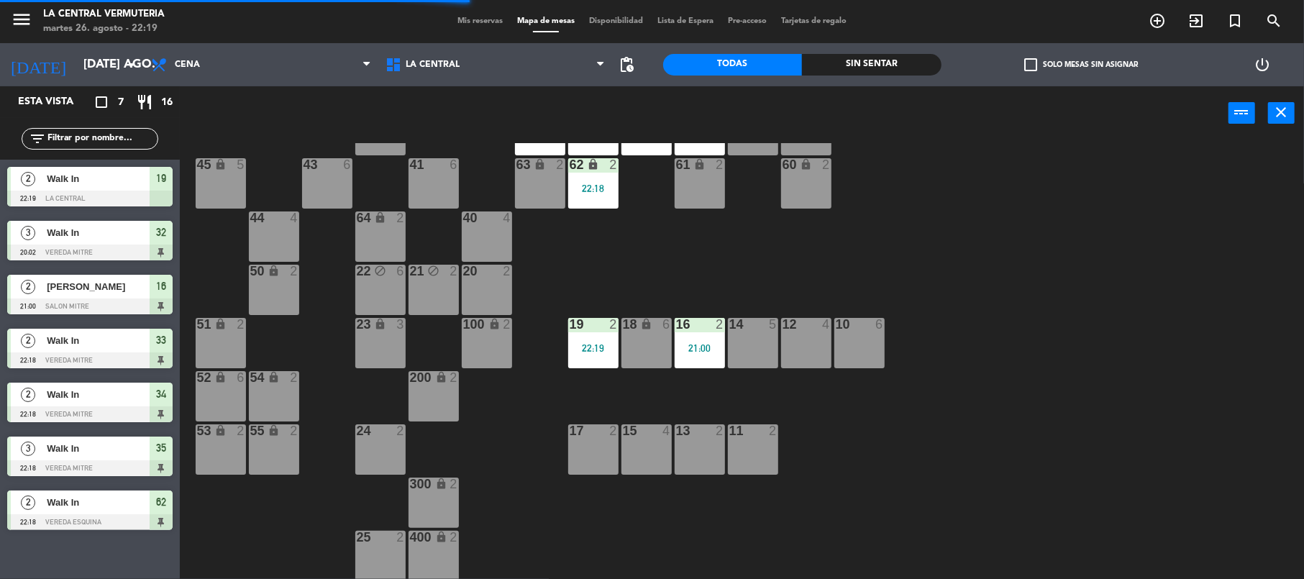
click at [573, 449] on div "17 2" at bounding box center [593, 449] width 50 height 50
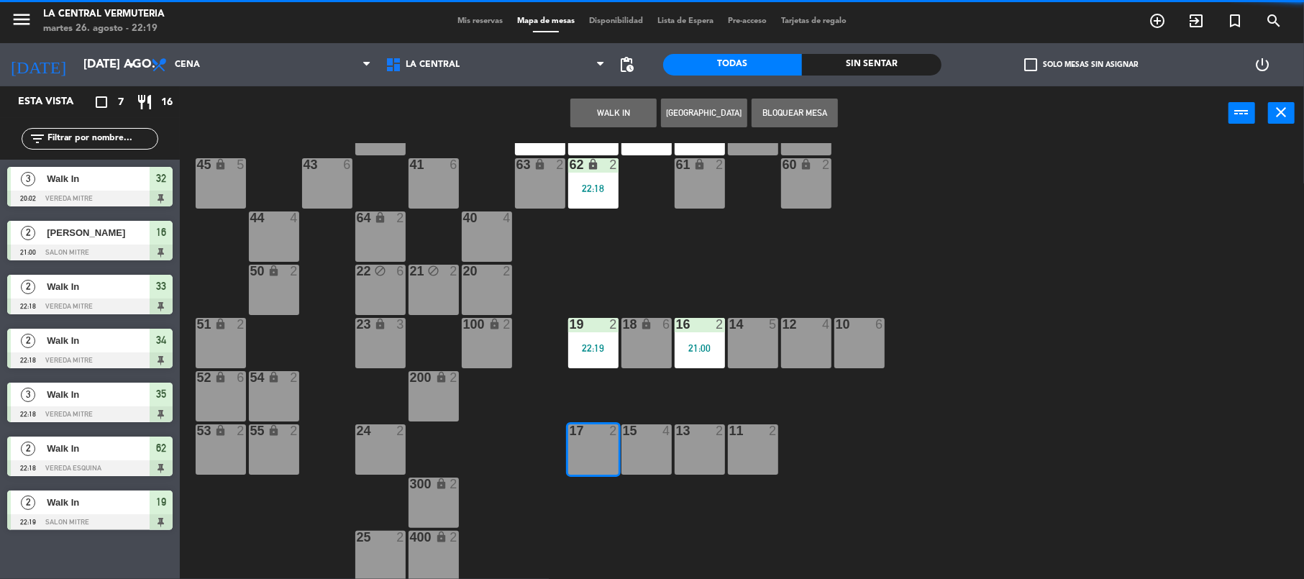
click at [605, 106] on button "WALK IN" at bounding box center [613, 113] width 86 height 29
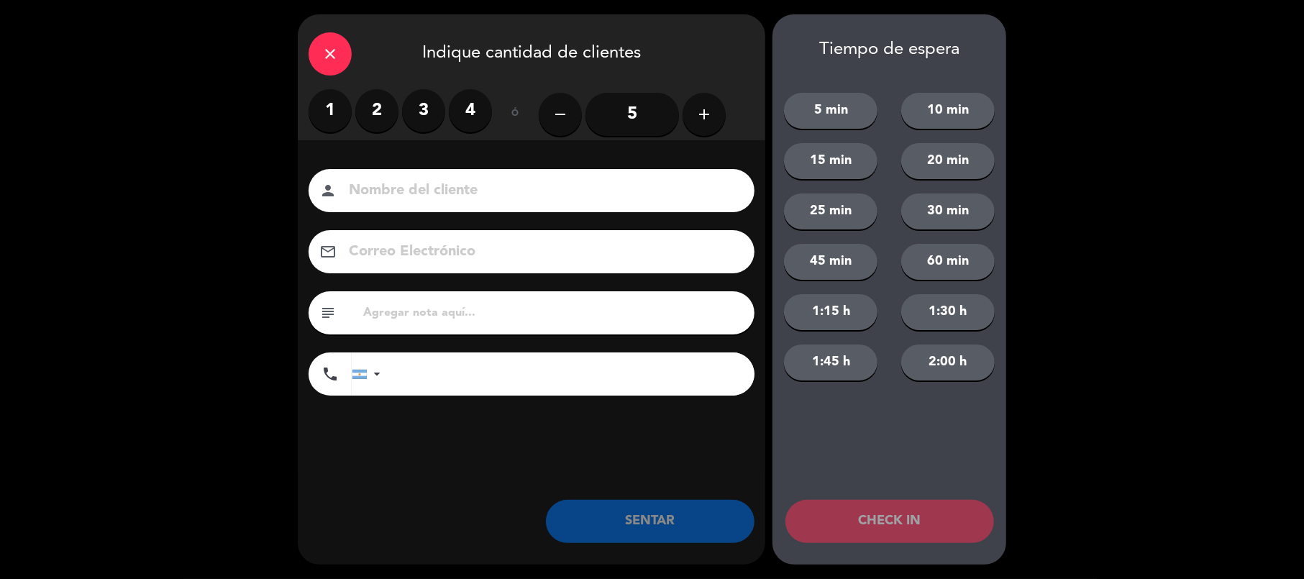
click at [360, 115] on label "2" at bounding box center [376, 110] width 43 height 43
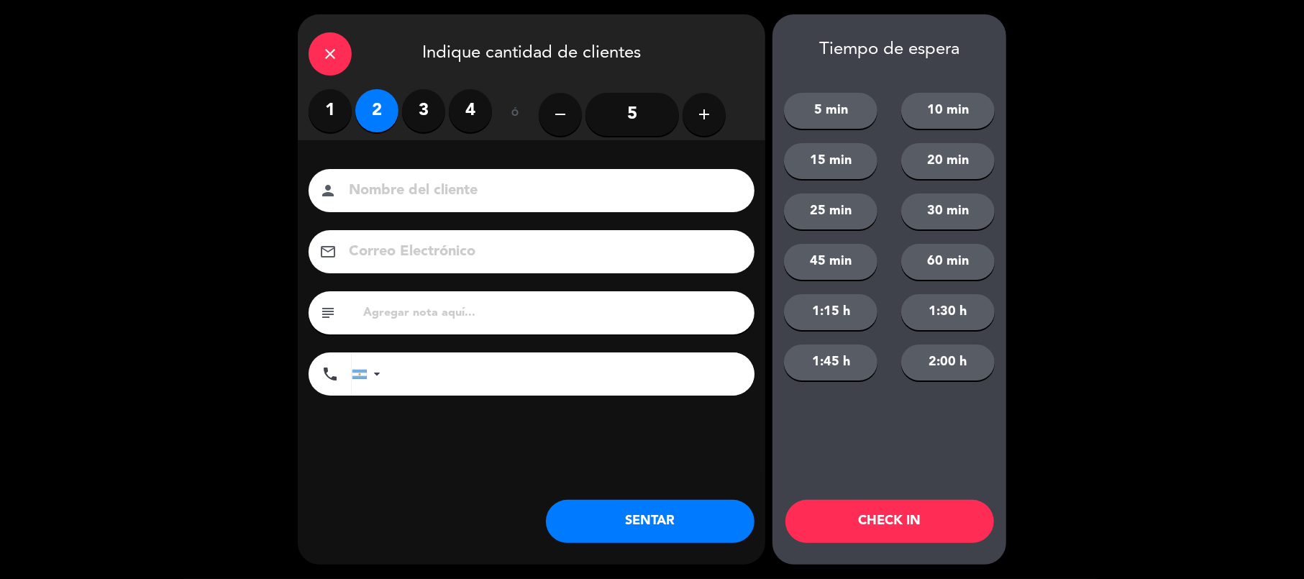
click at [634, 547] on div "close Indique cantidad de clientes 1 2 3 4 ó remove 5 add Nombre del cliente pe…" at bounding box center [531, 289] width 467 height 550
click at [668, 522] on button "SENTAR" at bounding box center [650, 521] width 209 height 43
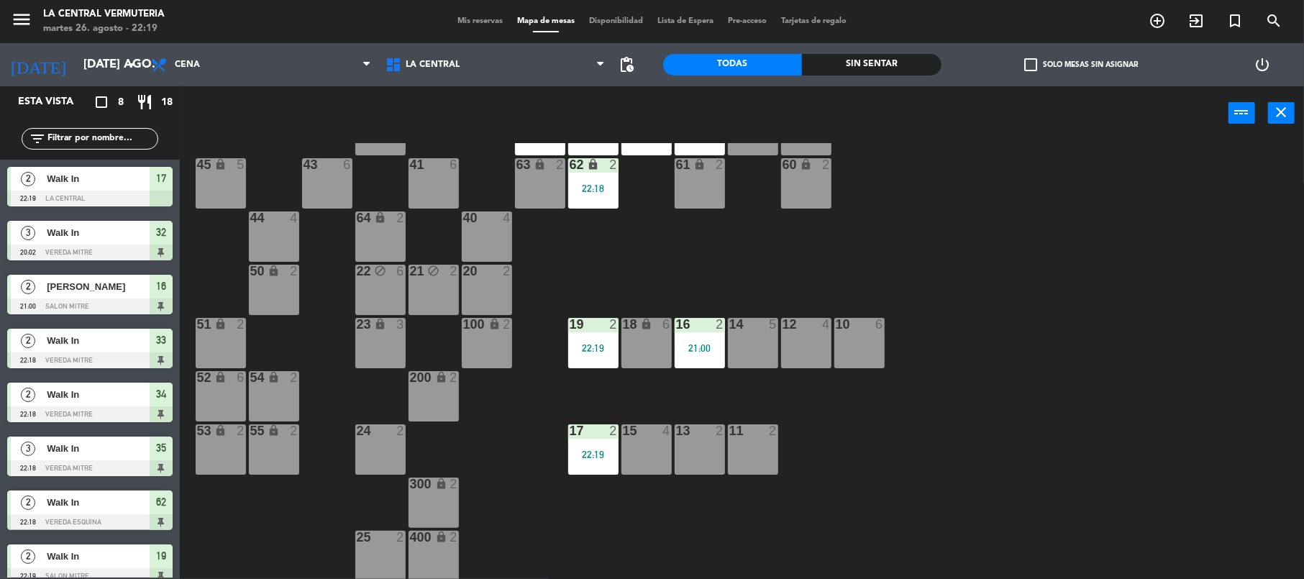
click at [754, 326] on div at bounding box center [753, 324] width 24 height 13
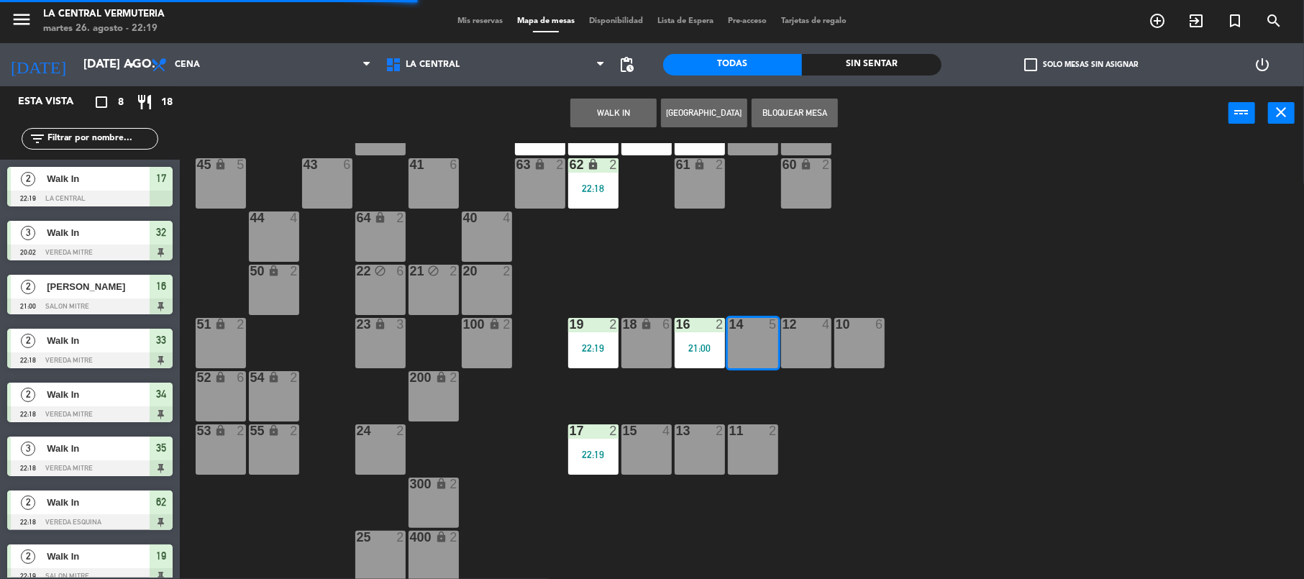
click at [585, 101] on button "WALK IN" at bounding box center [613, 113] width 86 height 29
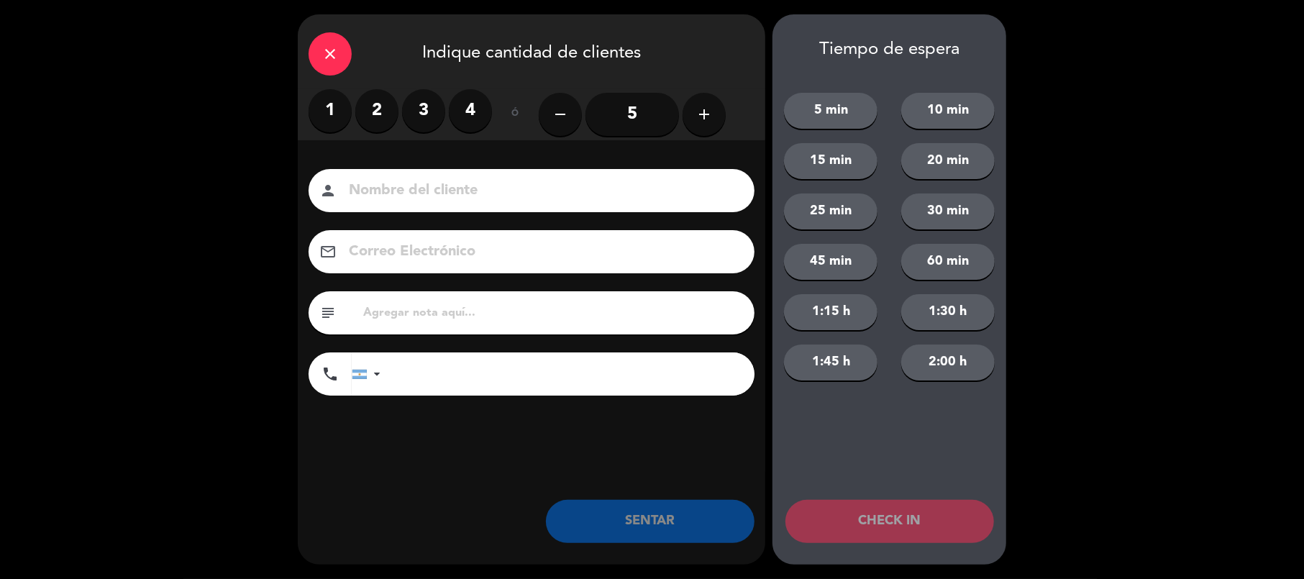
click at [386, 109] on label "2" at bounding box center [376, 110] width 43 height 43
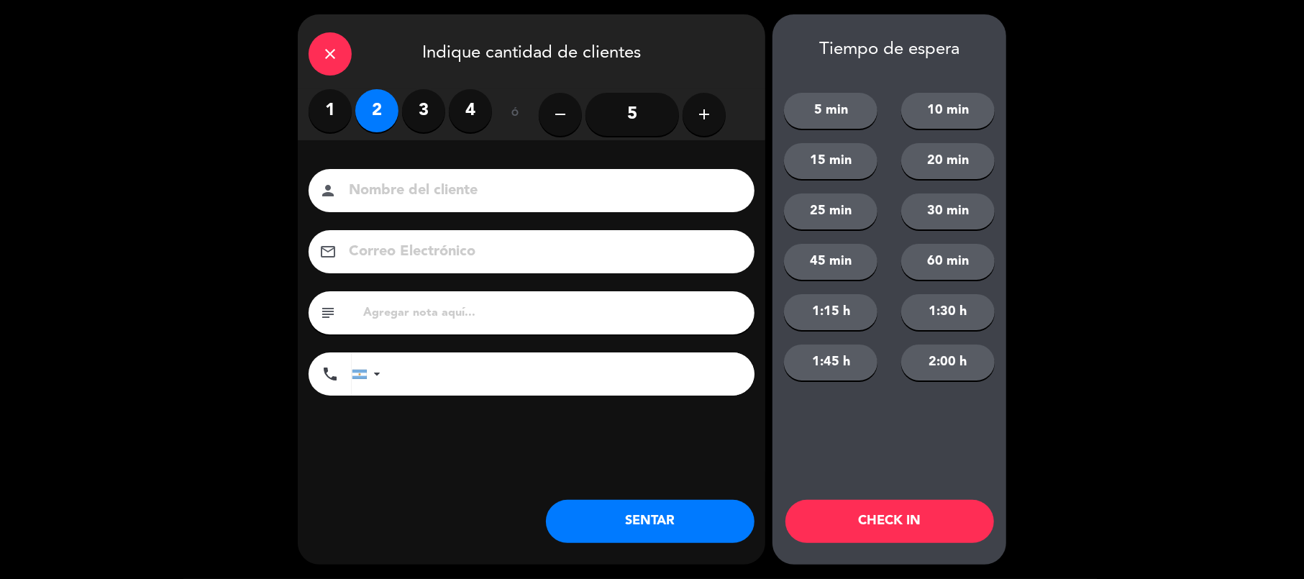
click at [708, 513] on button "SENTAR" at bounding box center [650, 521] width 209 height 43
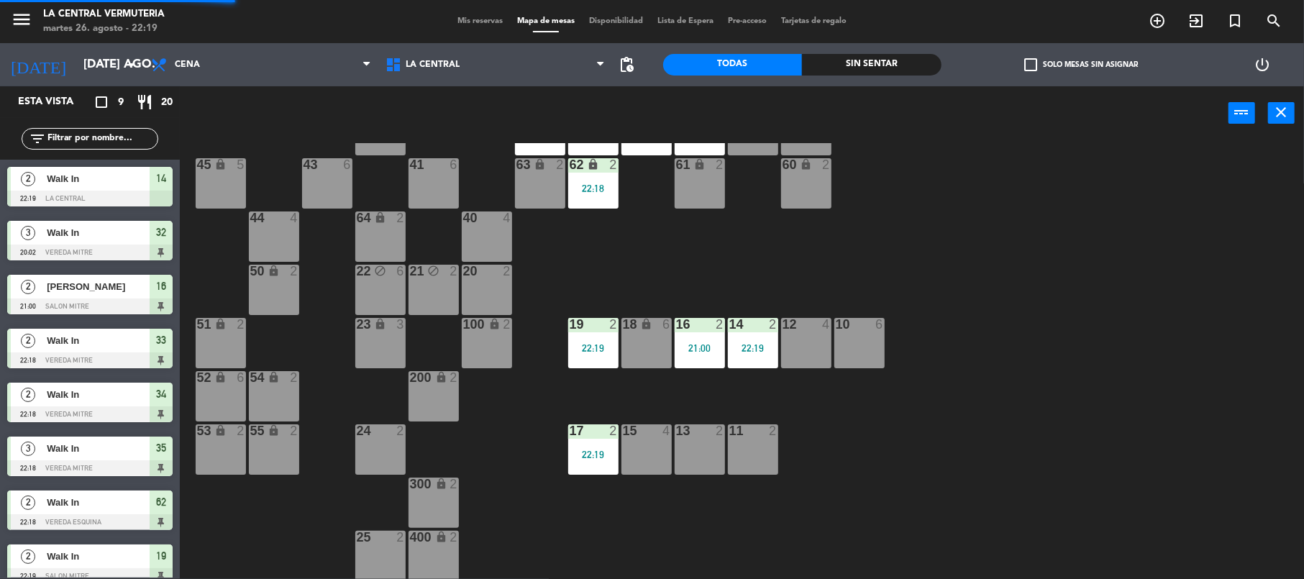
click at [697, 342] on div "21:00" at bounding box center [700, 347] width 50 height 11
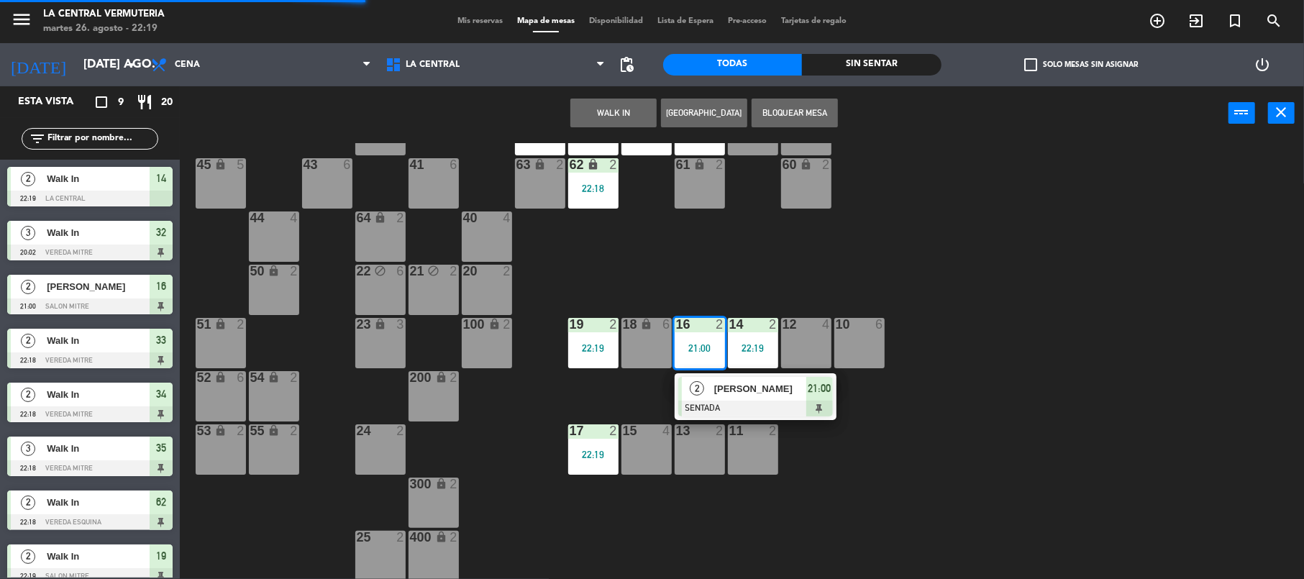
click at [716, 390] on span "[PERSON_NAME]" at bounding box center [760, 388] width 92 height 15
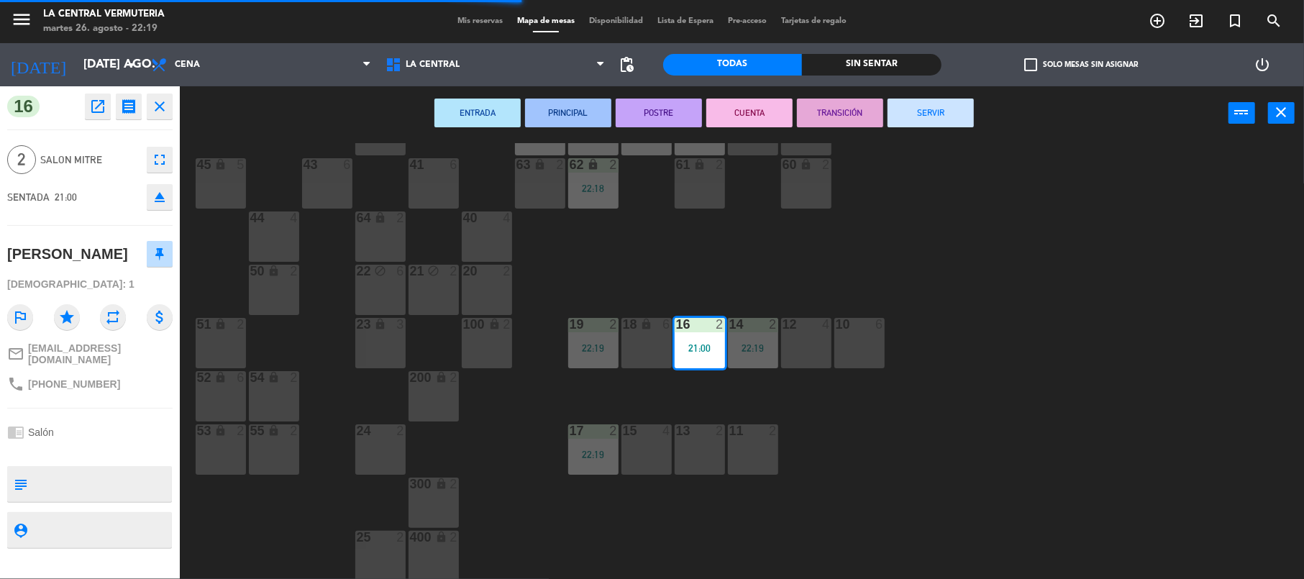
click at [926, 124] on button "SERVIR" at bounding box center [930, 113] width 86 height 29
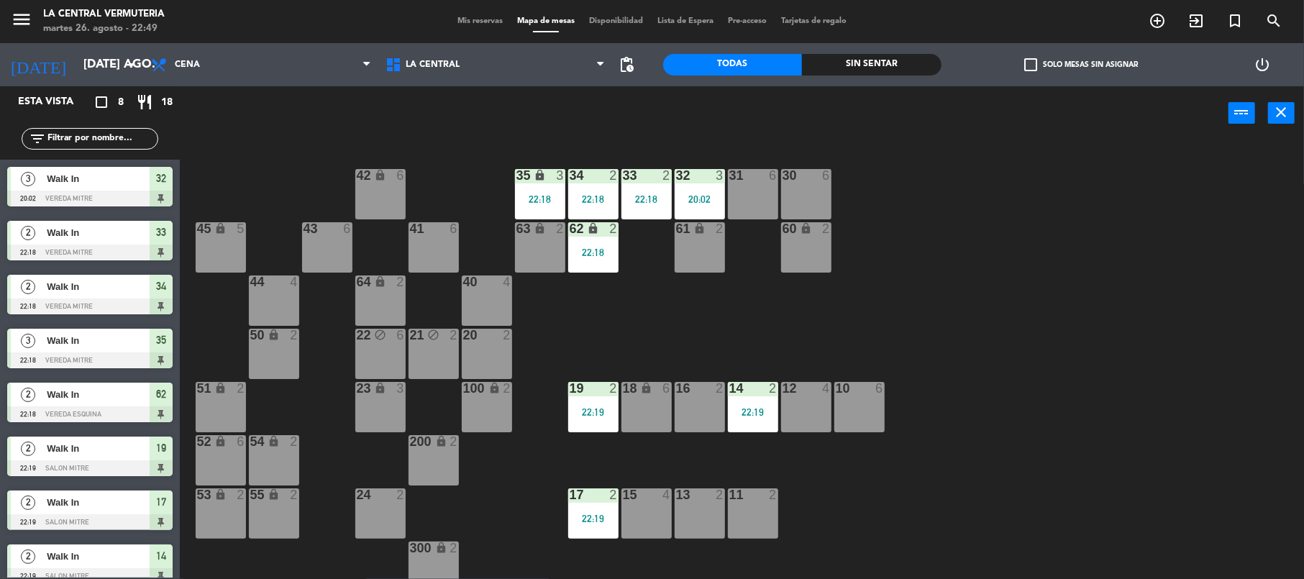
scroll to position [13, 0]
